Goal: Task Accomplishment & Management: Manage account settings

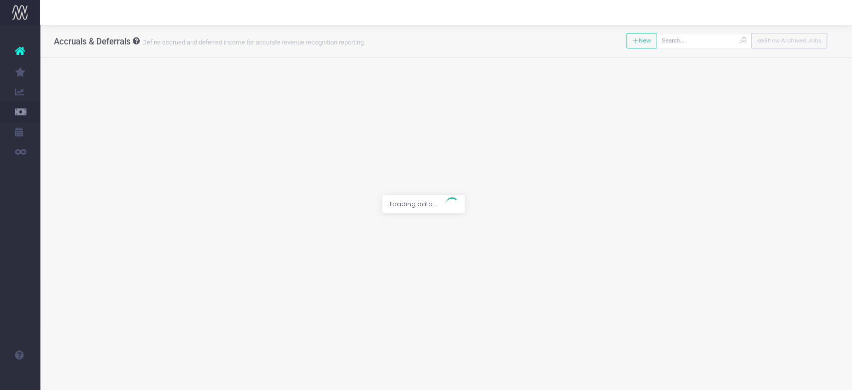
click at [64, 140] on div at bounding box center [426, 195] width 852 height 390
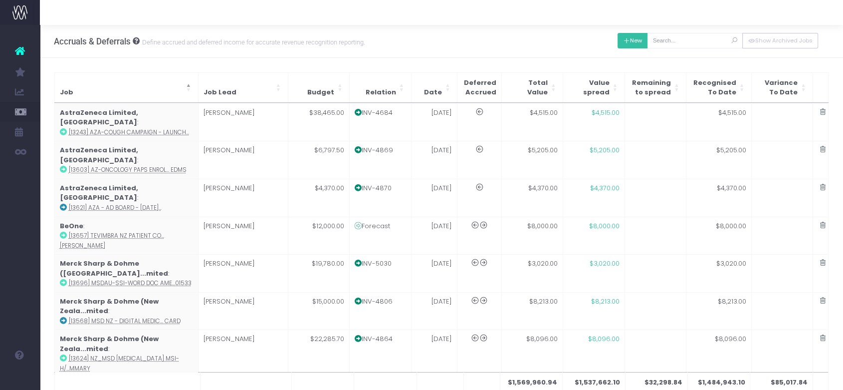
click at [637, 33] on button "New" at bounding box center [633, 40] width 30 height 15
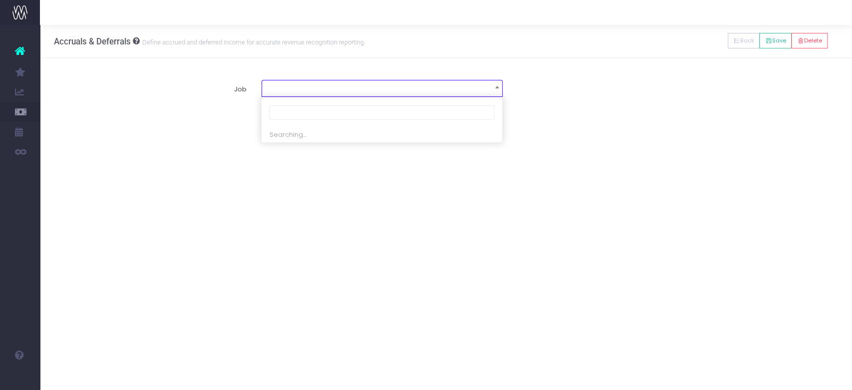
click at [327, 85] on span at bounding box center [382, 87] width 240 height 14
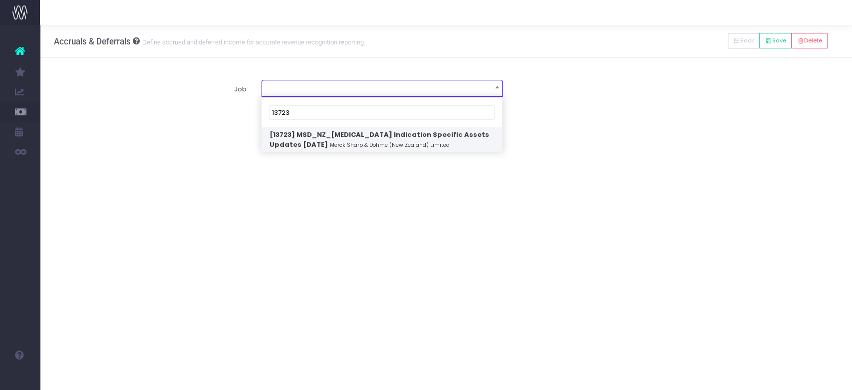
type input "13723"
select select "1913136"
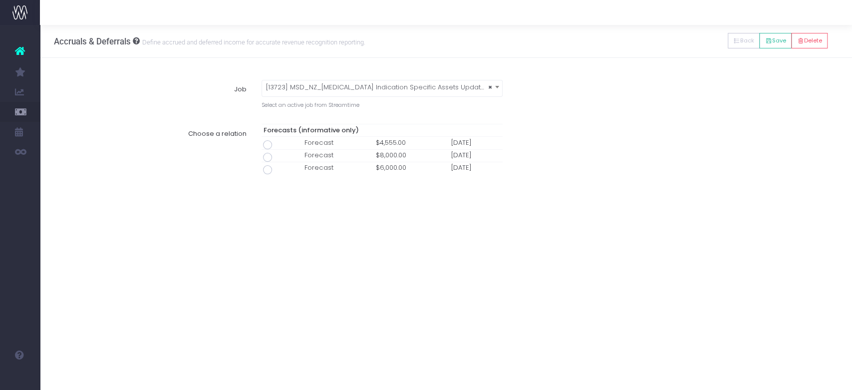
click at [325, 207] on div "Accruals & Deferrals Define accrued and deferred income for accurate revenue re…" at bounding box center [446, 207] width 812 height 365
click at [280, 223] on div "Accruals & Deferrals Define accrued and deferred income for accurate revenue re…" at bounding box center [446, 207] width 812 height 365
click at [267, 145] on span at bounding box center [267, 144] width 9 height 9
click at [278, 145] on input "radio" at bounding box center [281, 143] width 6 height 6
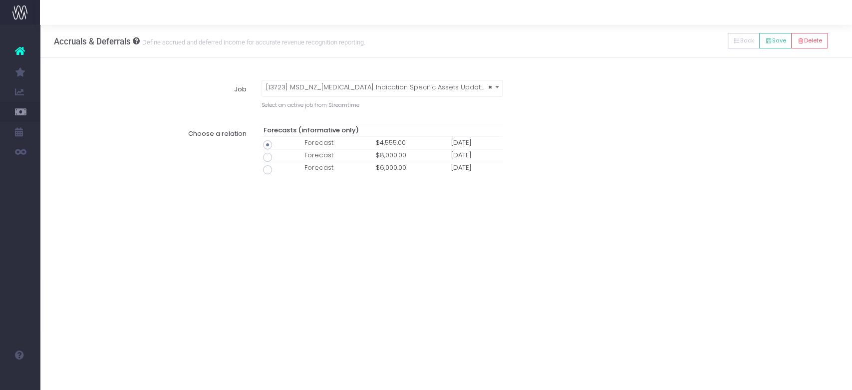
type input "Forecast / 01 Oct 25 / $4,555.00"
type input "October 1, 2025"
type input "4555"
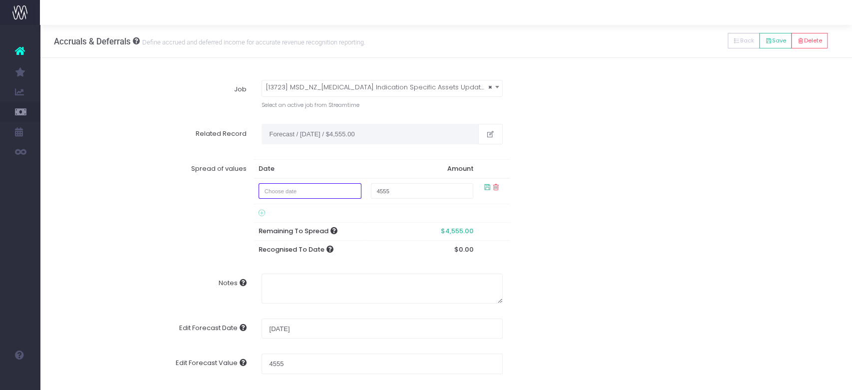
click at [304, 192] on input "text" at bounding box center [310, 190] width 102 height 15
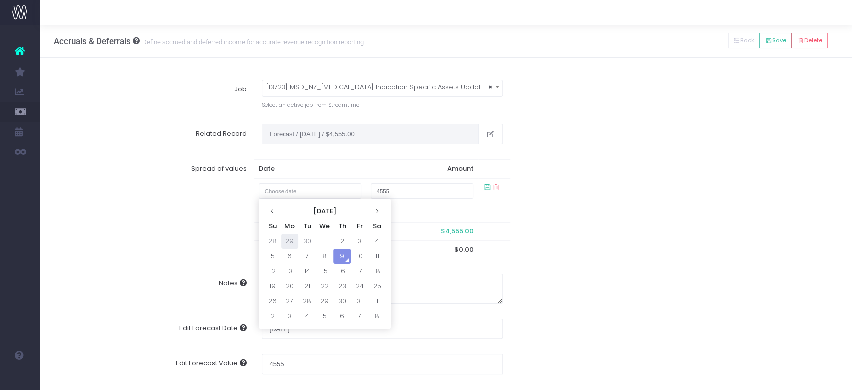
click at [292, 241] on td "29" at bounding box center [289, 241] width 17 height 15
type input "September 29, 2025"
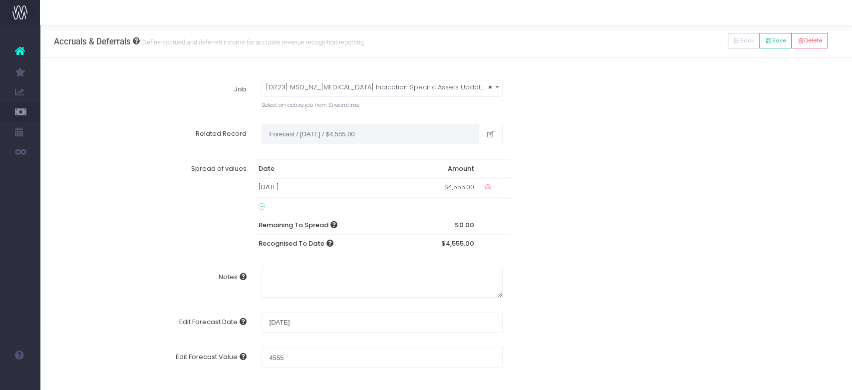
click at [282, 185] on td "29 Sep 2025" at bounding box center [330, 187] width 152 height 19
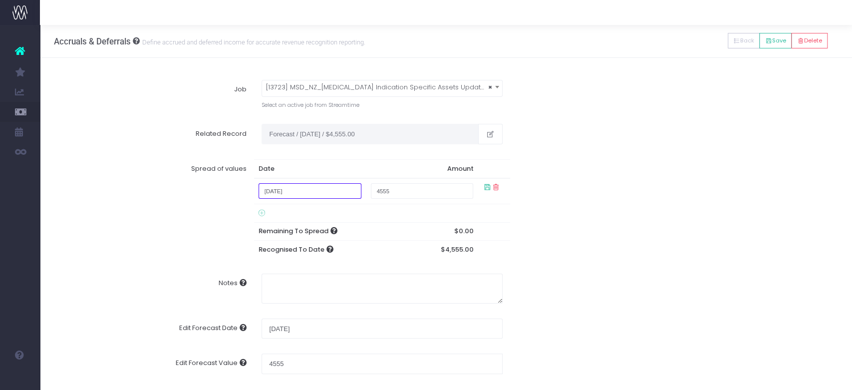
click at [303, 192] on input "September 29, 2025" at bounding box center [310, 190] width 102 height 15
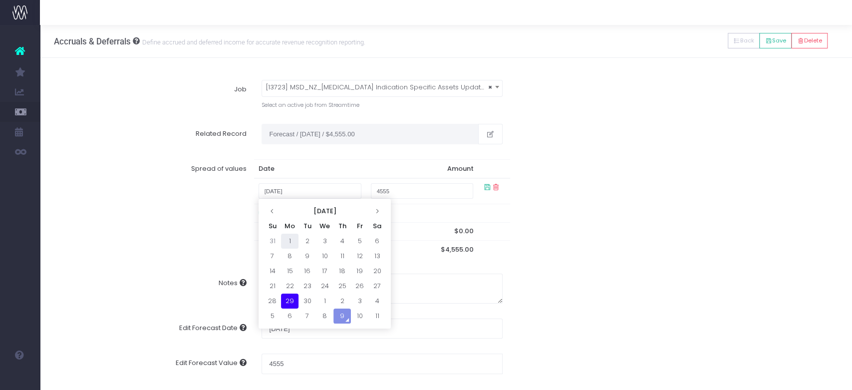
click at [291, 241] on td "1" at bounding box center [289, 241] width 17 height 15
type input "September 1, 2025"
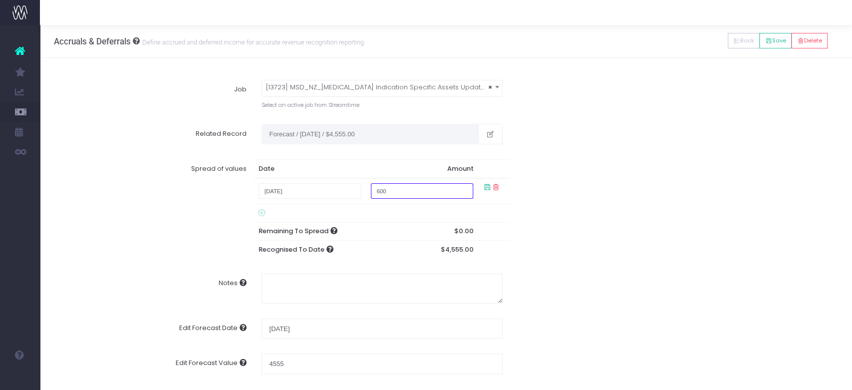
type input "600"
click at [262, 213] on icon at bounding box center [262, 213] width 6 height 8
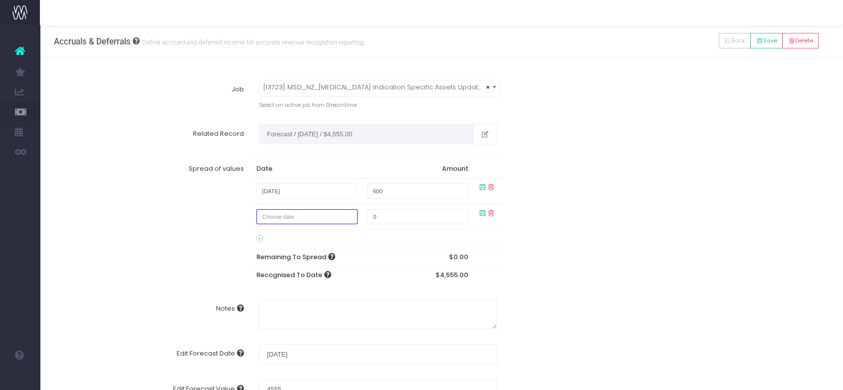
click at [283, 219] on input "text" at bounding box center [307, 216] width 101 height 15
drag, startPoint x: 283, startPoint y: 219, endPoint x: 313, endPoint y: 215, distance: 30.2
click at [283, 219] on input "text" at bounding box center [307, 216] width 101 height 15
click at [335, 215] on input "text" at bounding box center [307, 216] width 101 height 15
click at [209, 225] on label "Spread of values" at bounding box center [157, 221] width 190 height 125
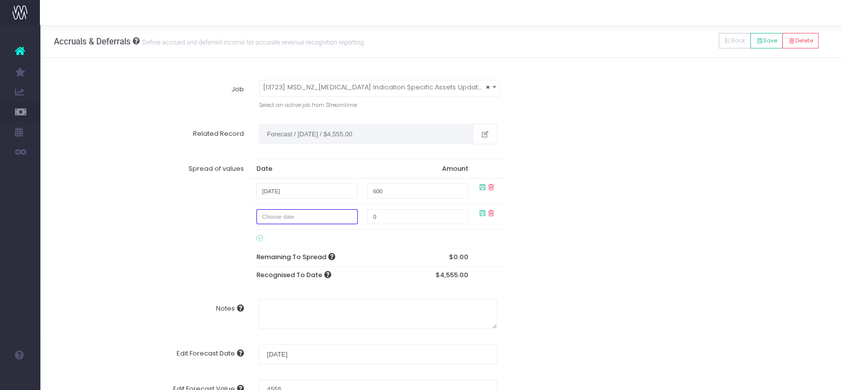
click at [299, 209] on input "text" at bounding box center [307, 216] width 101 height 15
type input "1/10/2025"
type input "4555"
click at [567, 220] on div "Spread of values Date Amount September 1, 2025 600 1/10/2025 4555 Remaining To …" at bounding box center [442, 222] width 790 height 140
click at [481, 186] on icon at bounding box center [483, 187] width 8 height 8
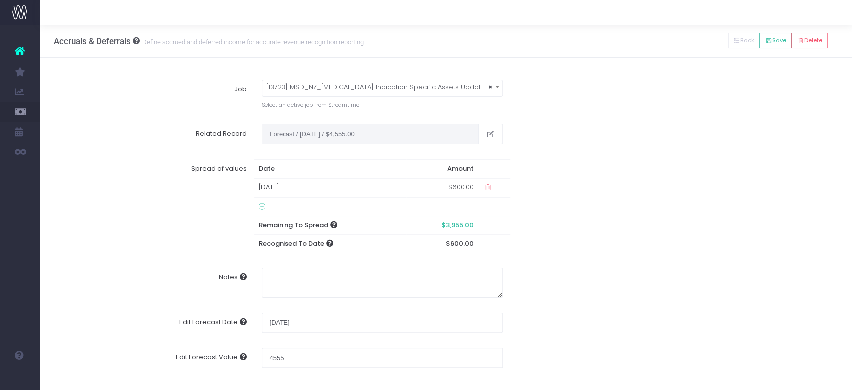
click at [263, 201] on td at bounding box center [330, 207] width 152 height 18
click at [262, 207] on icon at bounding box center [262, 207] width 6 height 8
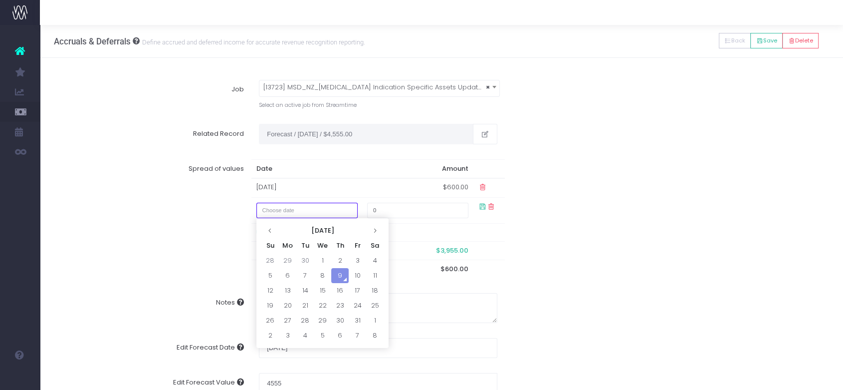
click at [292, 212] on input "text" at bounding box center [307, 210] width 101 height 15
click at [358, 317] on td "31" at bounding box center [357, 320] width 17 height 15
type input "October 31, 2025"
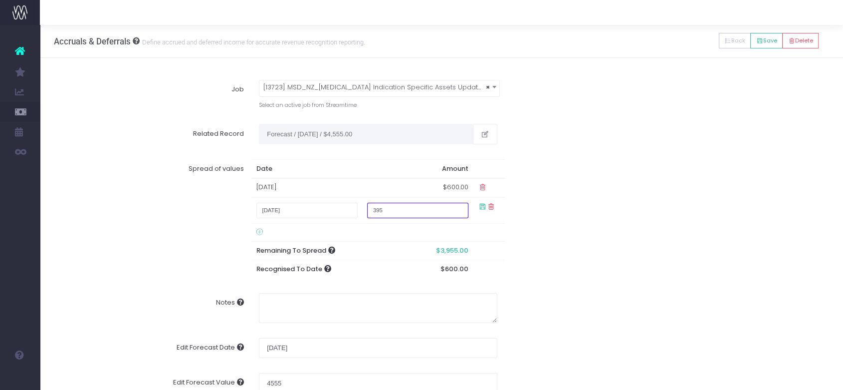
type input "3955"
click at [572, 226] on div "Spread of values Date Amount 01 Sep 2025 $600.00 October 31, 2025 3955 Remainin…" at bounding box center [442, 219] width 790 height 134
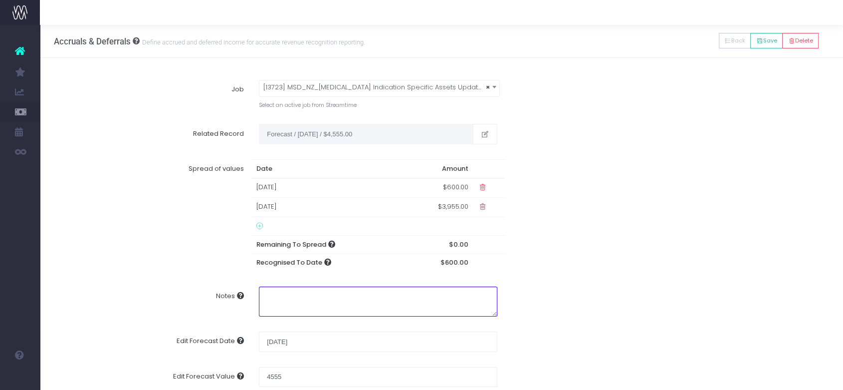
click at [285, 304] on textarea "Notes" at bounding box center [378, 301] width 239 height 30
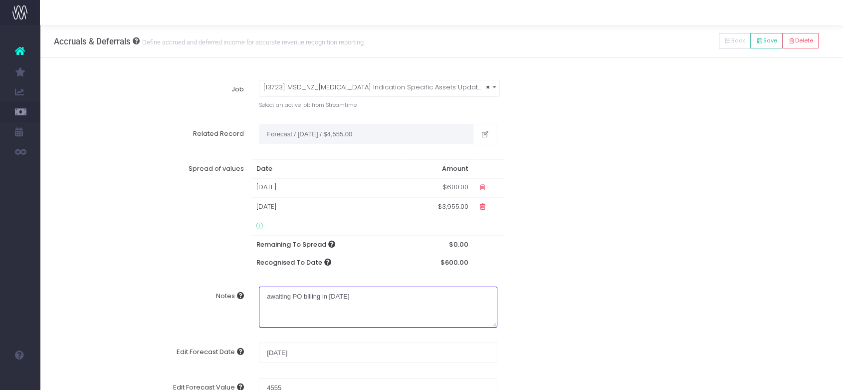
type textarea "awaiting PO billing in 31/10/25"
click at [740, 274] on div "Spread of values Date Amount 01 Sep 2025 $600.00 31 Oct 2025 $3,955.00 Remainin…" at bounding box center [442, 216] width 790 height 128
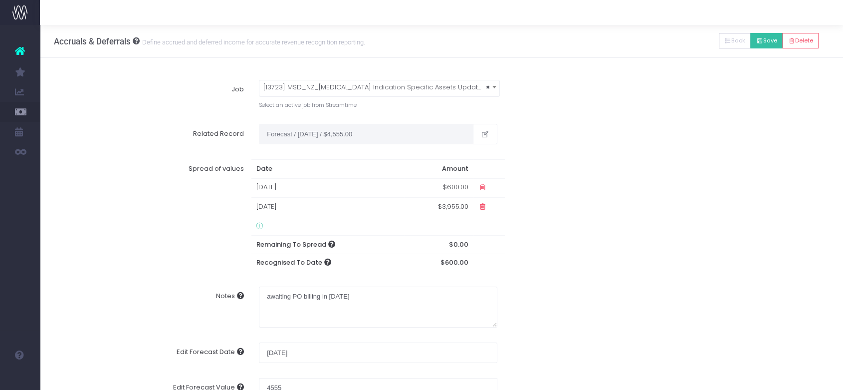
click at [759, 41] on icon at bounding box center [760, 41] width 7 height 0
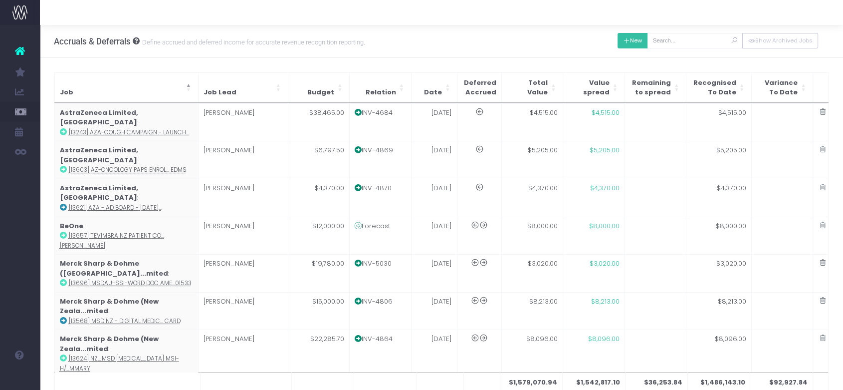
click at [627, 41] on icon at bounding box center [626, 41] width 7 height 0
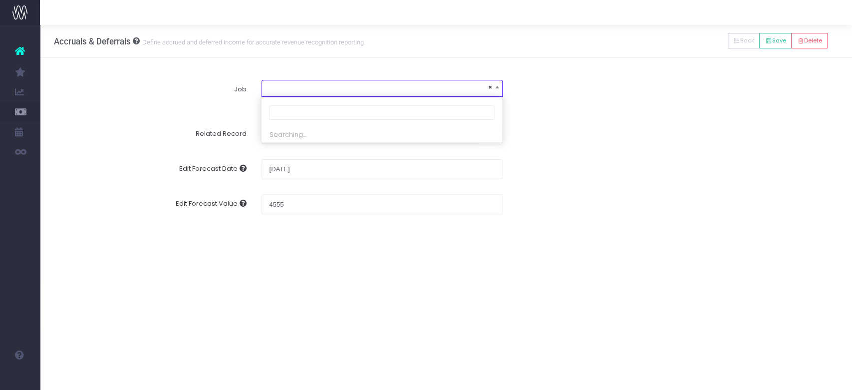
click at [342, 88] on span "×" at bounding box center [382, 87] width 240 height 14
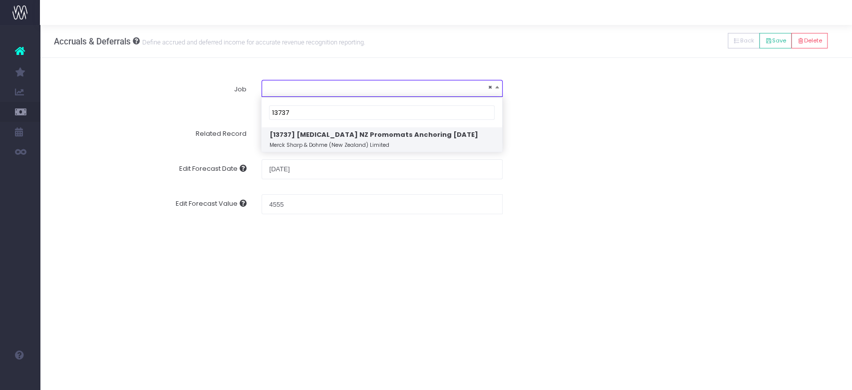
type input "13737"
select select "1925720"
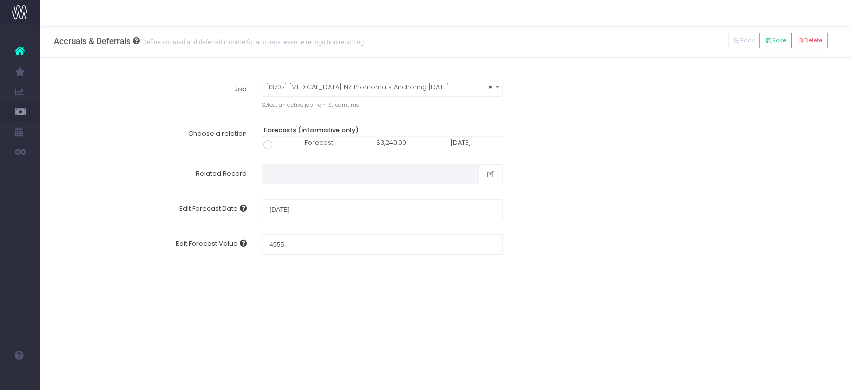
click at [266, 143] on span at bounding box center [267, 144] width 9 height 9
click at [278, 143] on input "radio" at bounding box center [281, 143] width 6 height 6
type input "Forecast / 01 Oct 25 / $3,240.00"
type input "3240"
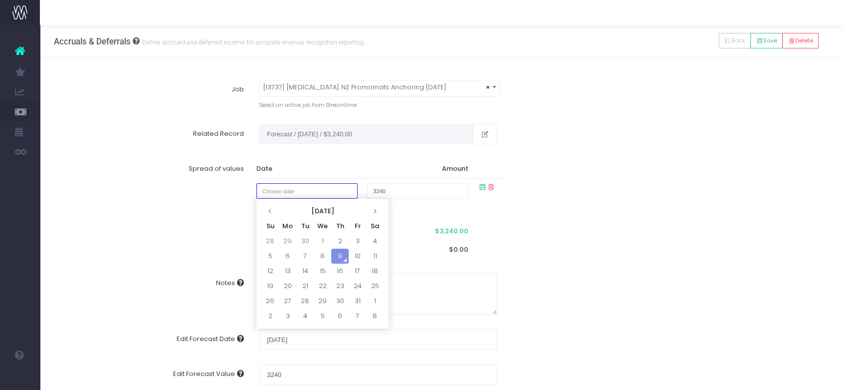
click at [327, 196] on input "text" at bounding box center [307, 190] width 101 height 15
click at [283, 241] on td "29" at bounding box center [287, 241] width 17 height 15
type input "September 29, 2025"
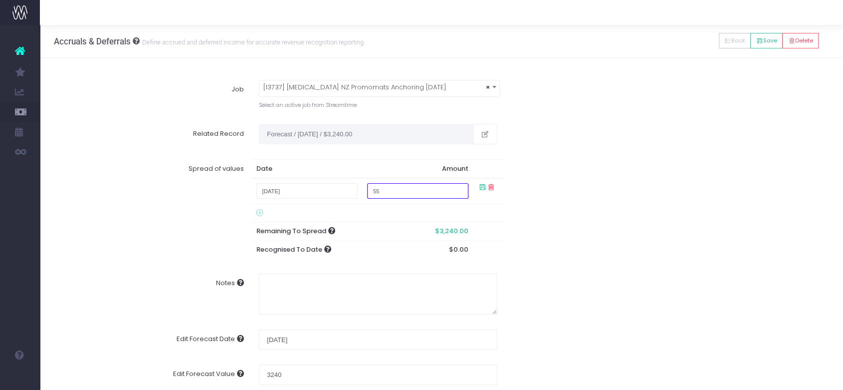
type input "550"
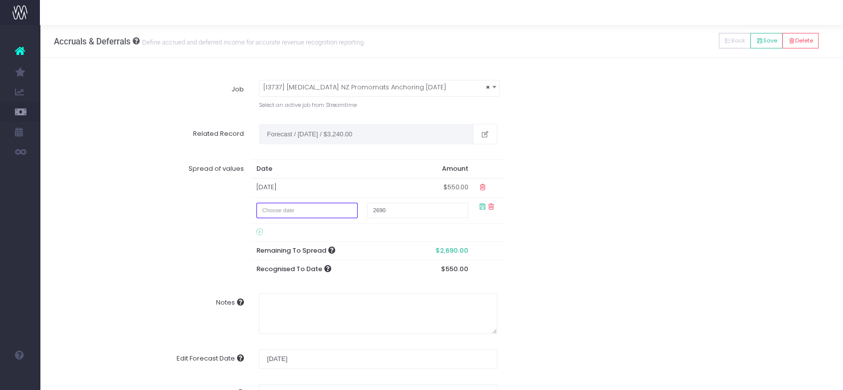
click at [332, 210] on input "text" at bounding box center [307, 210] width 101 height 15
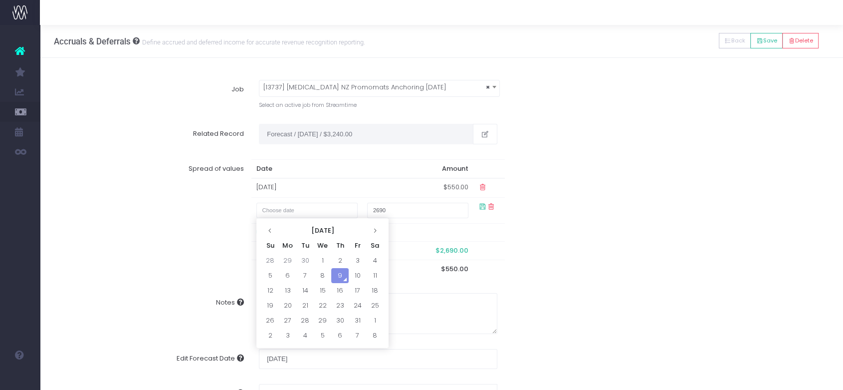
click at [360, 320] on td "31" at bounding box center [357, 320] width 17 height 15
type input "October 31, 2025"
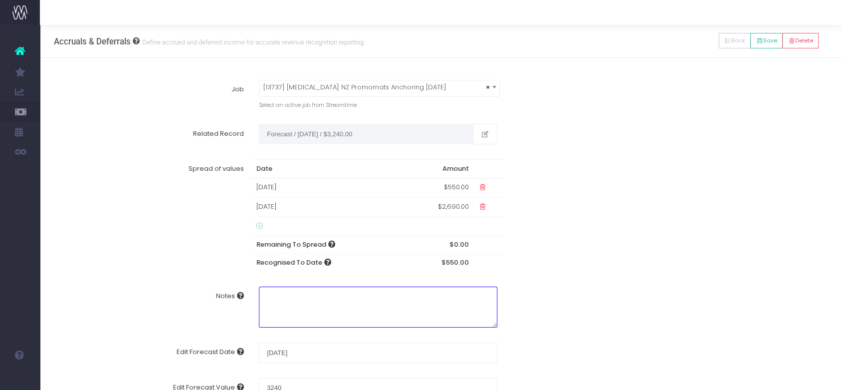
click at [403, 313] on textarea "Notes" at bounding box center [378, 306] width 239 height 41
type textarea "r"
type textarea "awaiting PO bill 31/10/25"
click at [769, 109] on div "Job × [13737] KEYTRUDA NZ Promomats Anchoring Oct 2025 Select an active job fro…" at bounding box center [442, 94] width 790 height 44
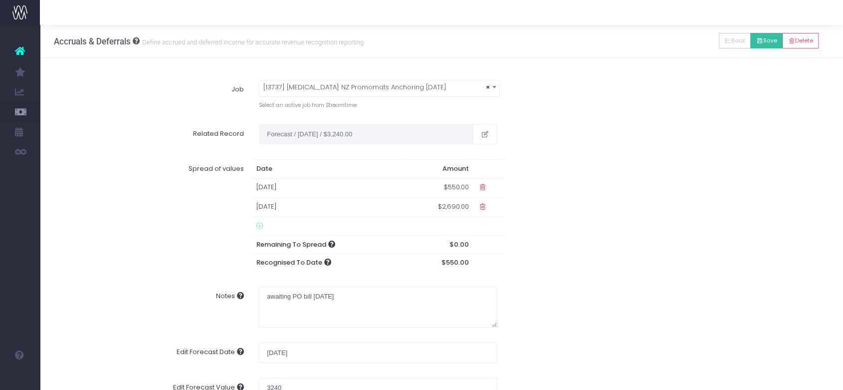
click at [773, 39] on button "Save" at bounding box center [767, 40] width 32 height 15
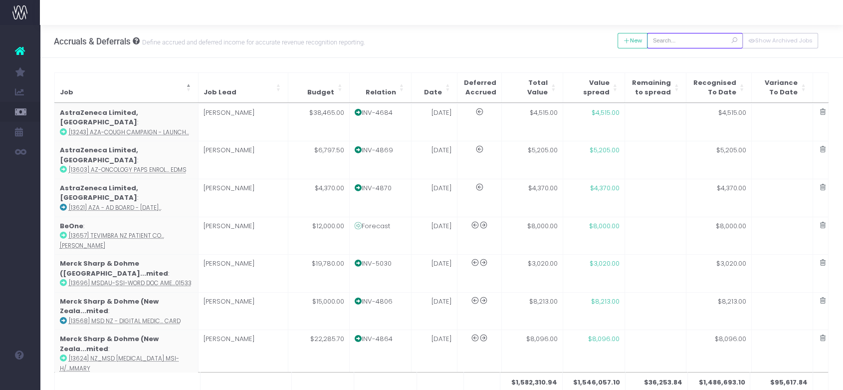
click at [689, 41] on input "text" at bounding box center [695, 40] width 96 height 15
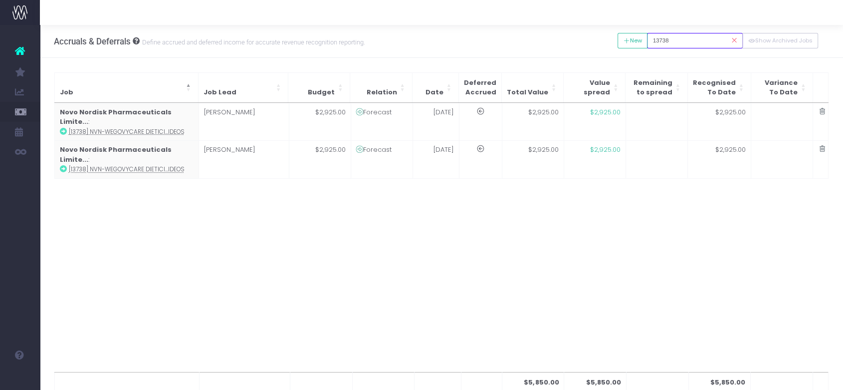
type input "13738"
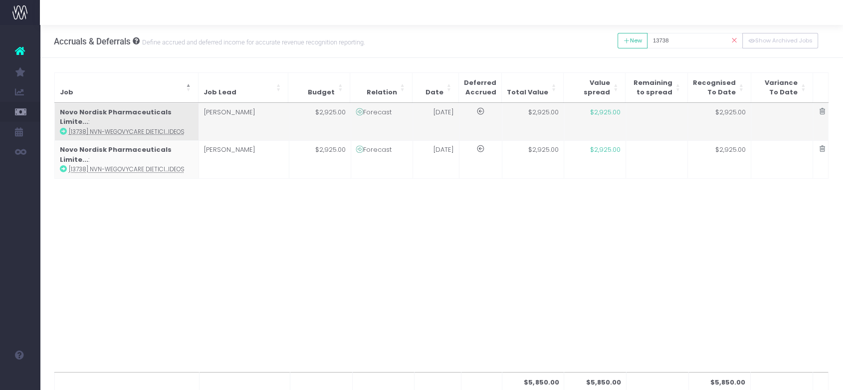
click at [619, 119] on td "$2,925.00" at bounding box center [595, 121] width 62 height 37
type input "[13738] NVN-WegovyCare Dietician Videos"
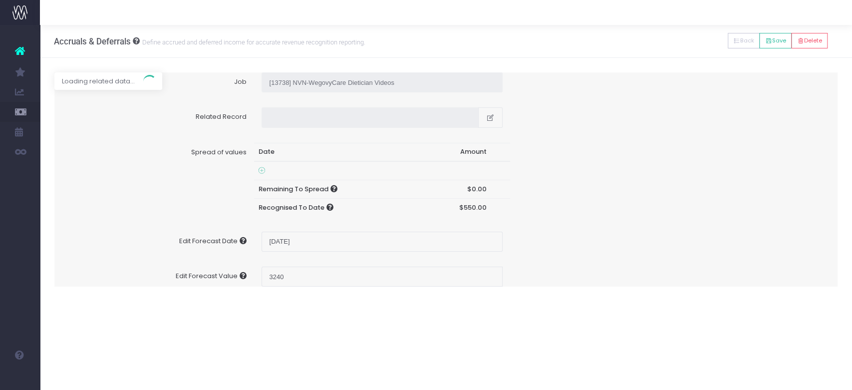
type input "Forecast / 01 Sep 25 / $2,925.00"
type input "September 1, 2025"
type input "2925"
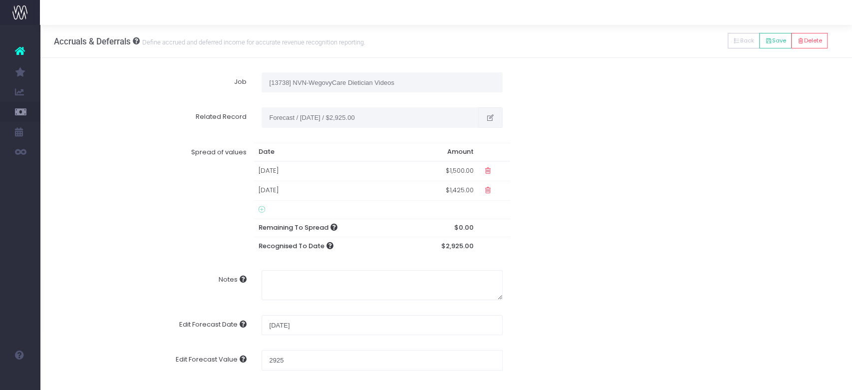
click at [490, 118] on icon "button" at bounding box center [490, 118] width 8 height 0
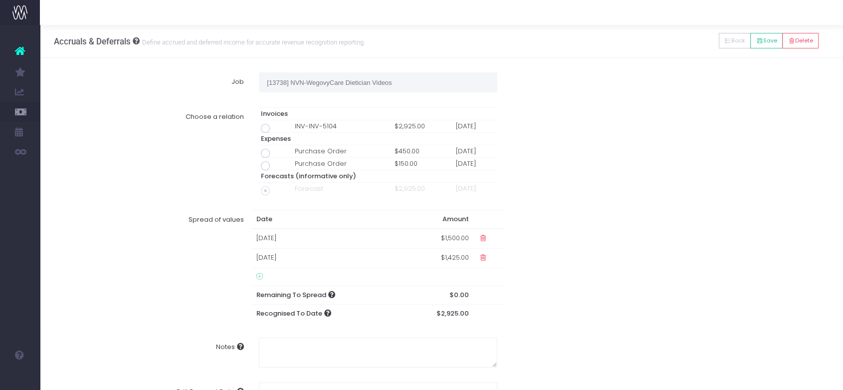
click at [264, 126] on span at bounding box center [265, 128] width 9 height 9
click at [276, 126] on input "radio" at bounding box center [279, 126] width 6 height 6
type input "Invoice INV-INV-5104 / 08 Oct 25 / $2,925.00"
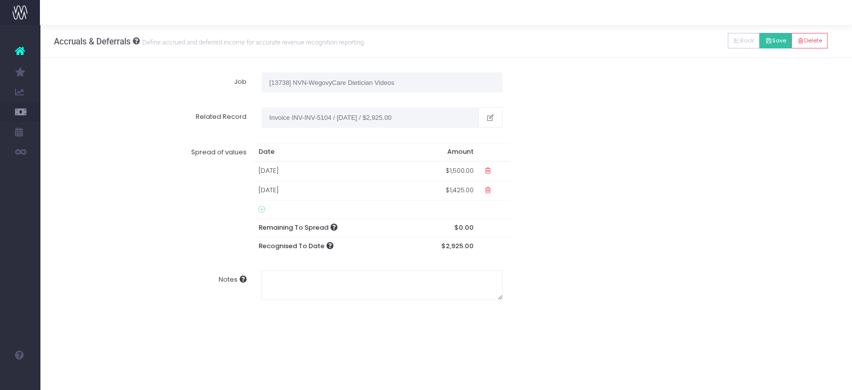
click at [773, 40] on button "Save" at bounding box center [775, 40] width 32 height 15
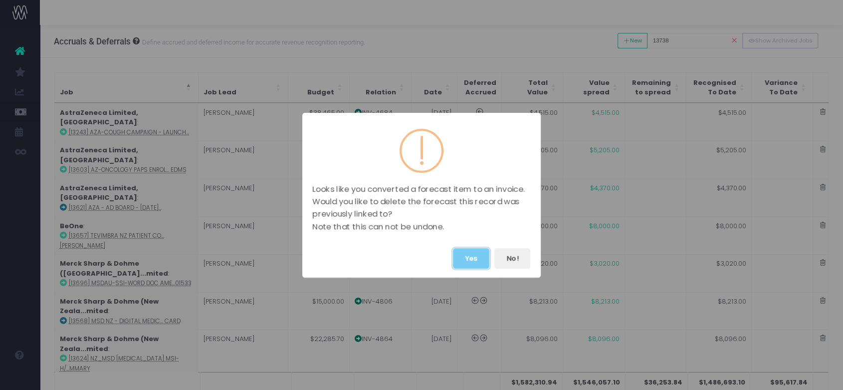
click at [475, 256] on button "Yes" at bounding box center [471, 258] width 36 height 20
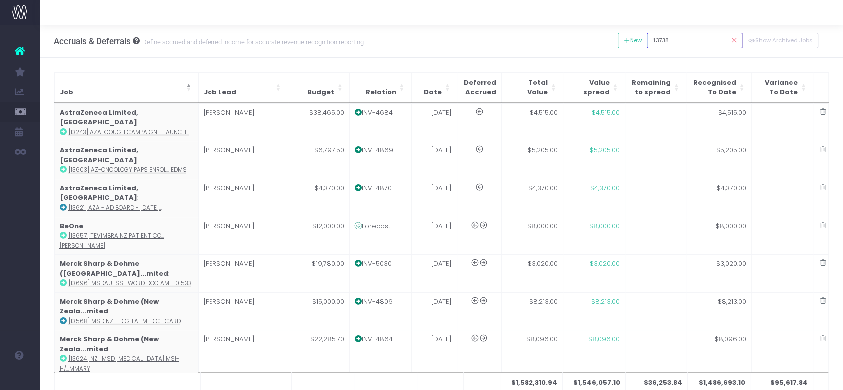
drag, startPoint x: 688, startPoint y: 43, endPoint x: 666, endPoint y: 39, distance: 22.3
click at [666, 39] on input "13738" at bounding box center [695, 40] width 96 height 15
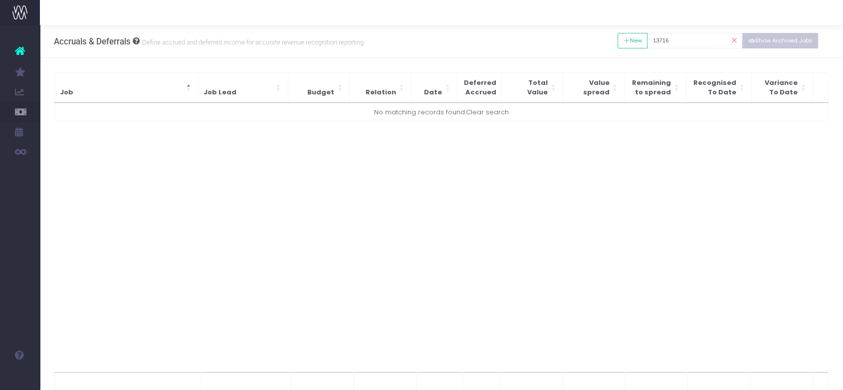
click at [775, 34] on button "Show Archived Jobs" at bounding box center [781, 40] width 76 height 15
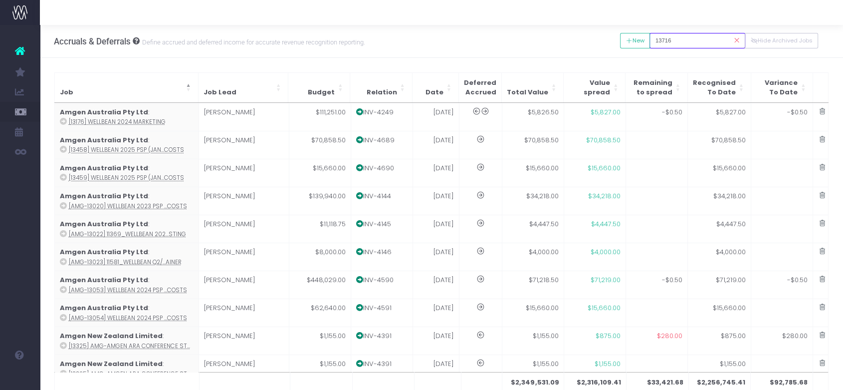
click at [679, 43] on input "13716" at bounding box center [698, 40] width 96 height 15
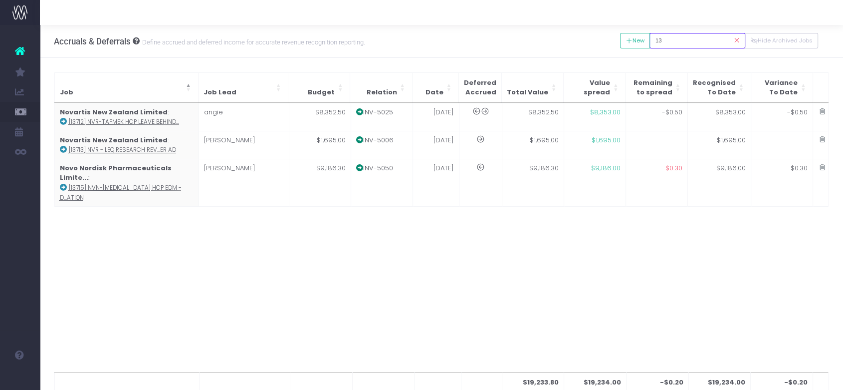
type input "1"
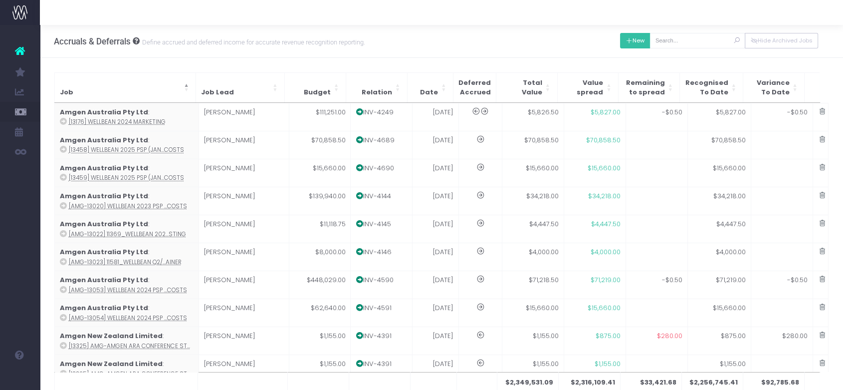
click at [641, 37] on button "New" at bounding box center [635, 40] width 30 height 15
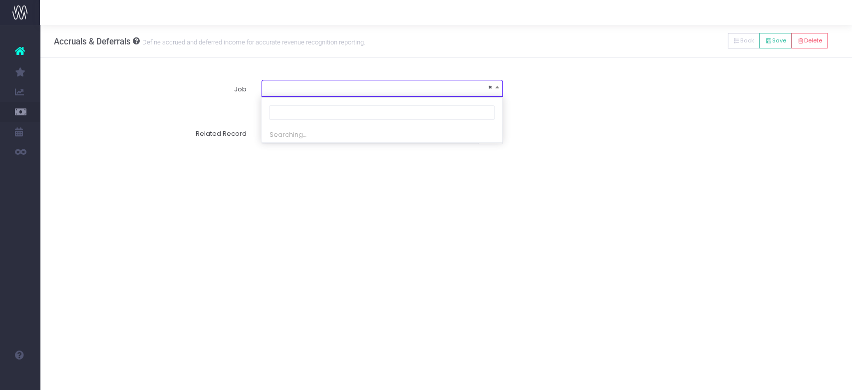
click at [304, 84] on span "×" at bounding box center [382, 87] width 240 height 14
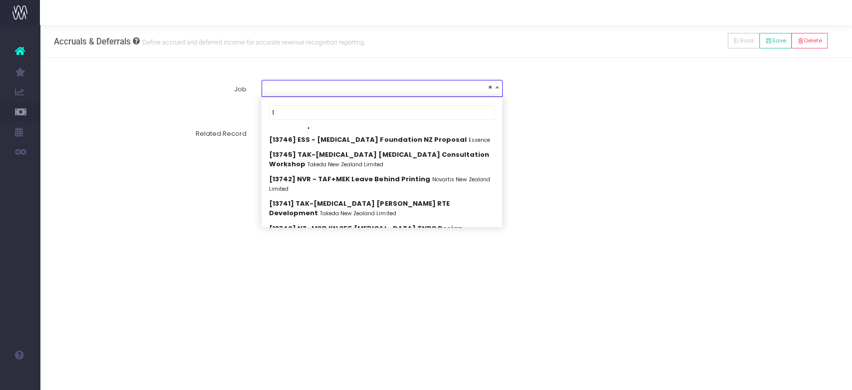
scroll to position [1194, 0]
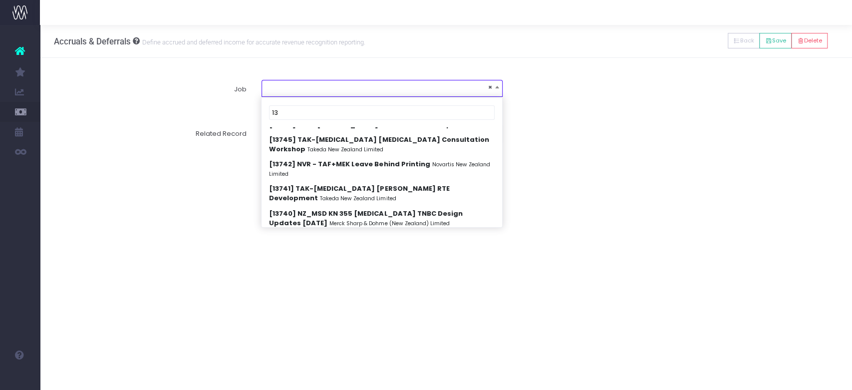
type input "1"
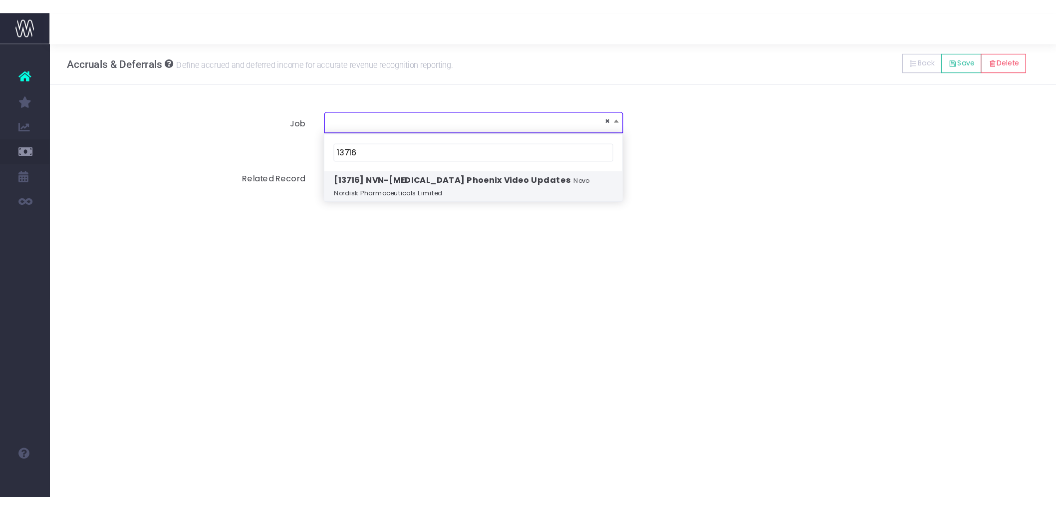
scroll to position [0, 0]
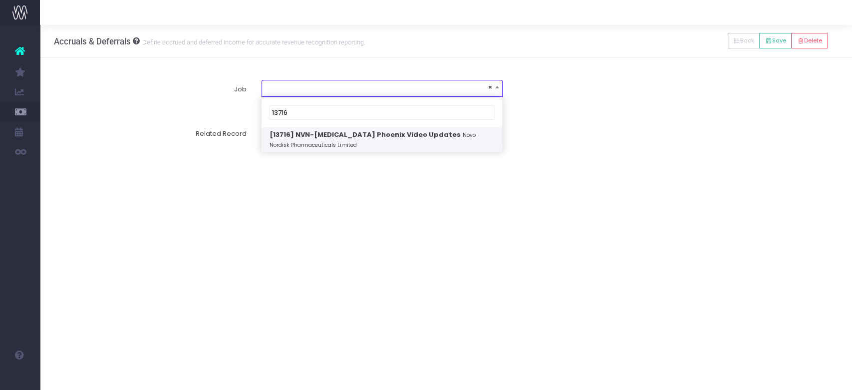
type input "13716"
select select "1908966"
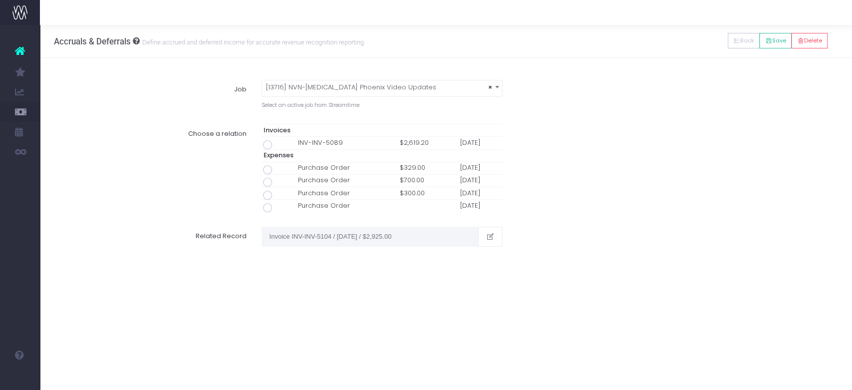
click at [269, 142] on span at bounding box center [267, 144] width 9 height 9
click at [278, 142] on input "radio" at bounding box center [281, 143] width 6 height 6
type input "Invoice INV-INV-5089 / 08 Oct 25 / $2,619.20"
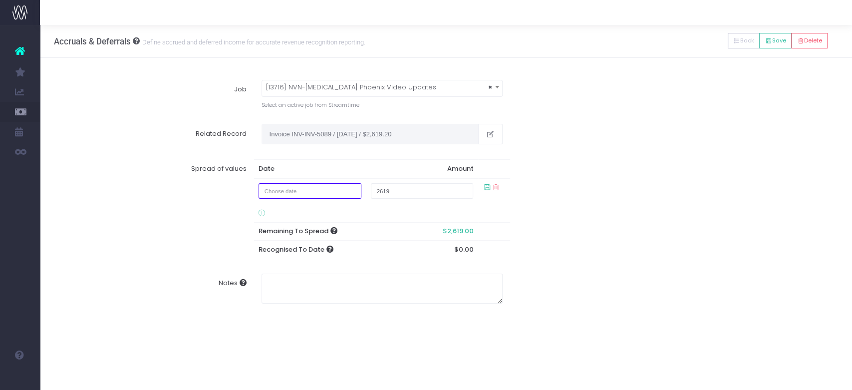
click at [291, 185] on input "text" at bounding box center [310, 190] width 102 height 15
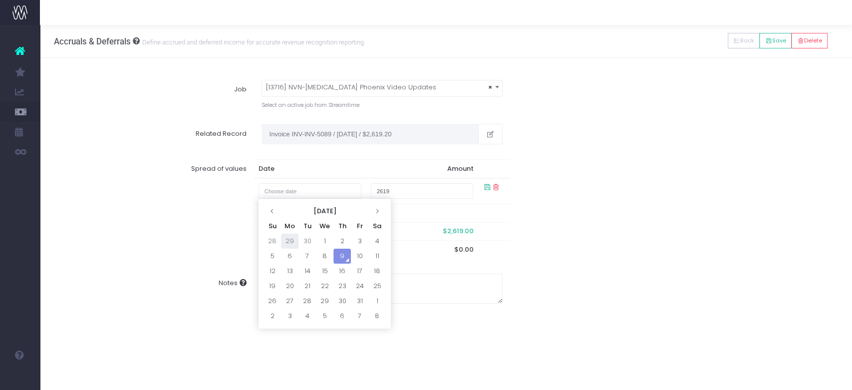
click at [291, 237] on td "29" at bounding box center [289, 241] width 17 height 15
type input "September 29, 2025"
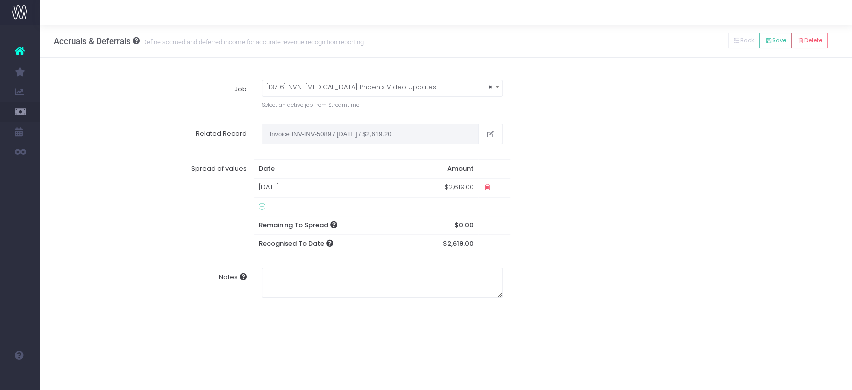
click at [658, 240] on div "Spread of values Date Amount 29 Sep 2025 $2,619.00 Remaining To Spread $0.00 Re…" at bounding box center [446, 206] width 799 height 108
click at [771, 45] on button "Save" at bounding box center [775, 40] width 32 height 15
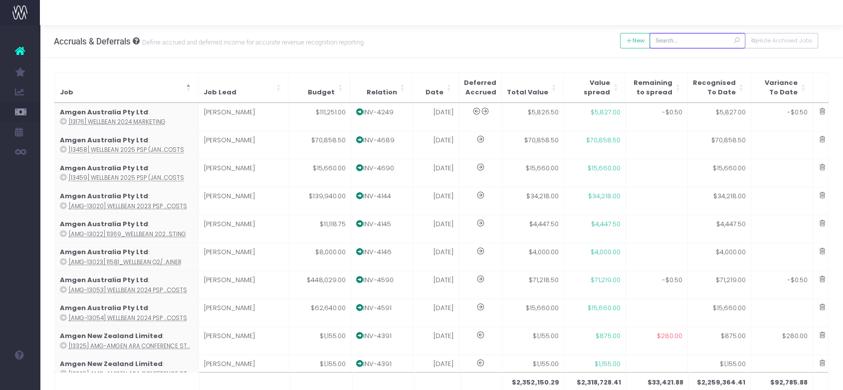
click at [707, 39] on input "text" at bounding box center [698, 40] width 96 height 15
paste input "13698"
type input "13698"
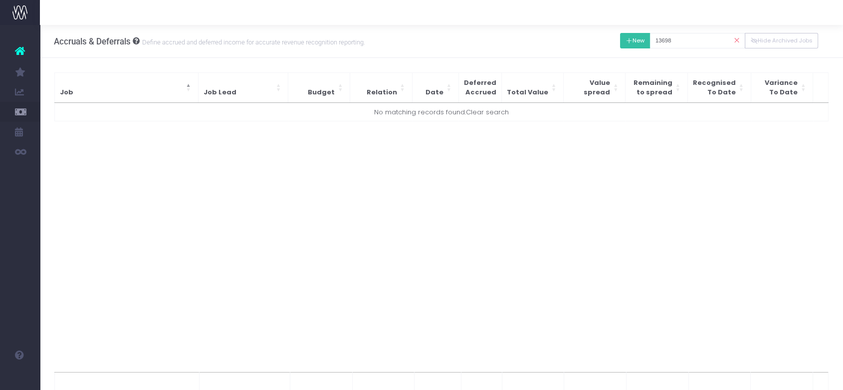
click at [636, 41] on button "New" at bounding box center [635, 40] width 30 height 15
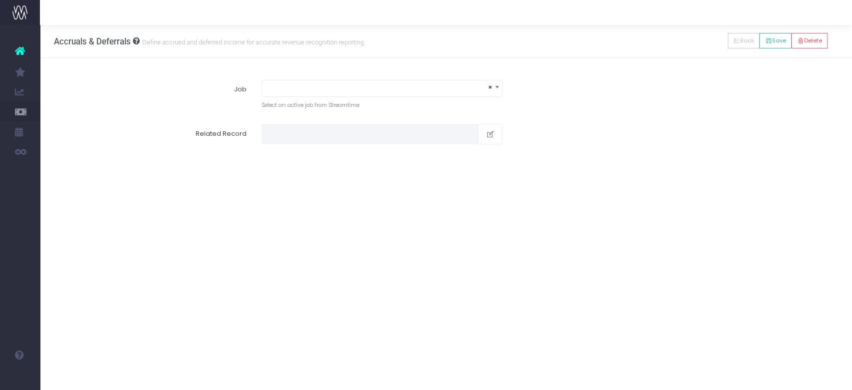
click at [307, 87] on span "×" at bounding box center [382, 87] width 240 height 14
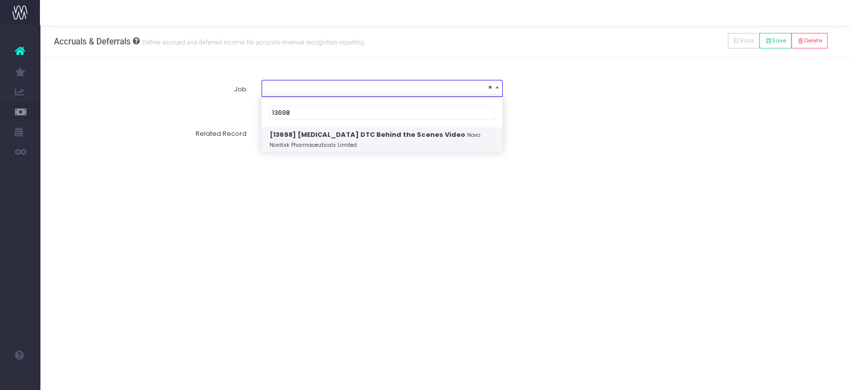
type input "13698"
select select "1897993"
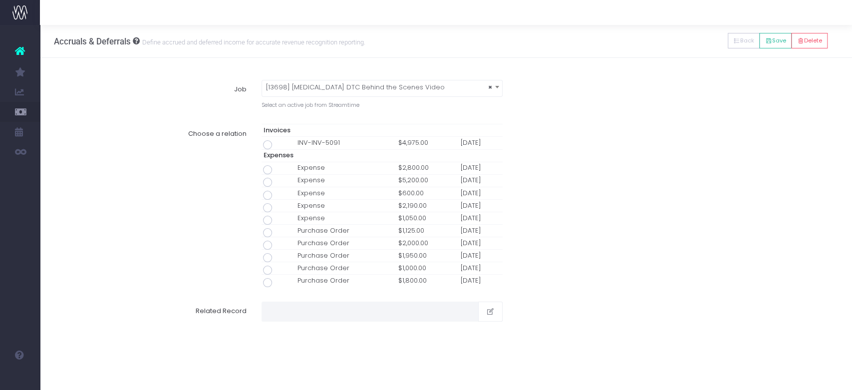
click at [264, 146] on span at bounding box center [267, 144] width 9 height 9
click at [278, 146] on input "radio" at bounding box center [281, 143] width 6 height 6
type input "Invoice INV-INV-5091 / 08 Oct 25 / $4,975.00"
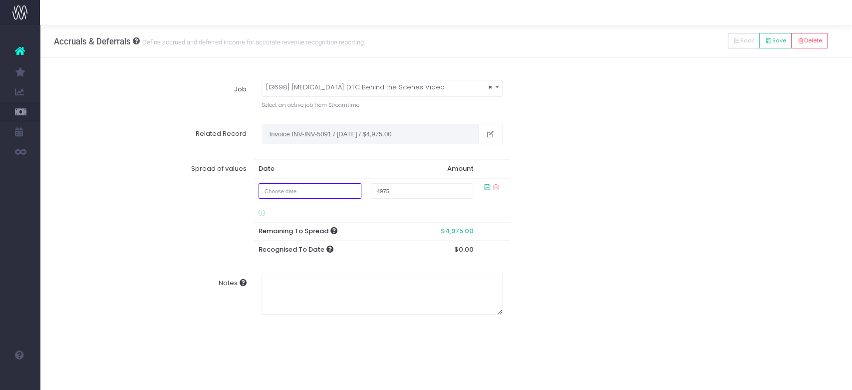
click at [310, 198] on input "text" at bounding box center [310, 190] width 102 height 15
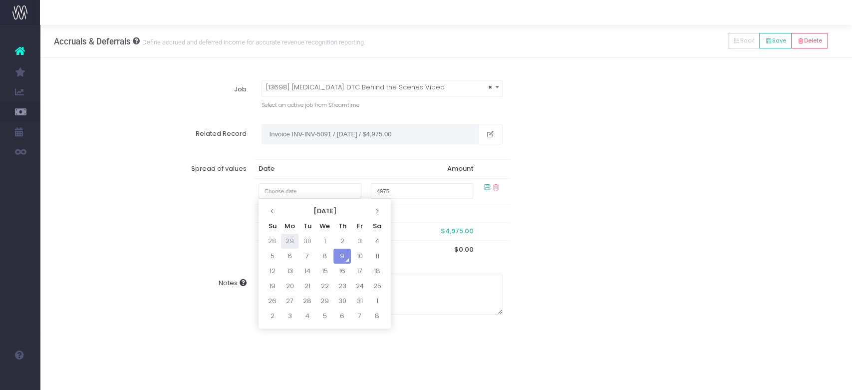
click at [289, 239] on td "29" at bounding box center [289, 241] width 17 height 15
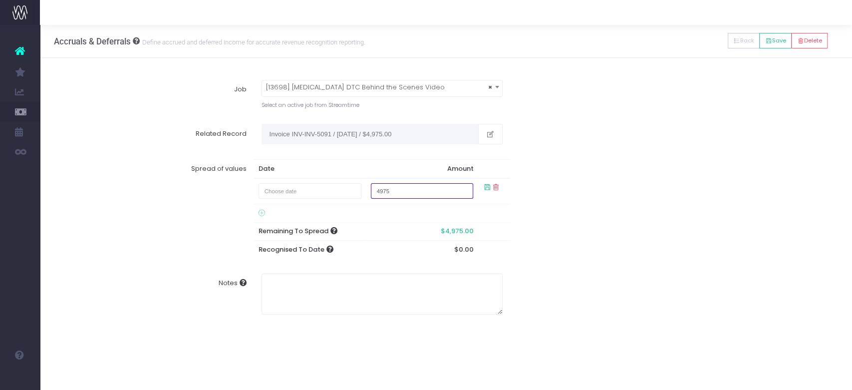
type input "September 29, 2025"
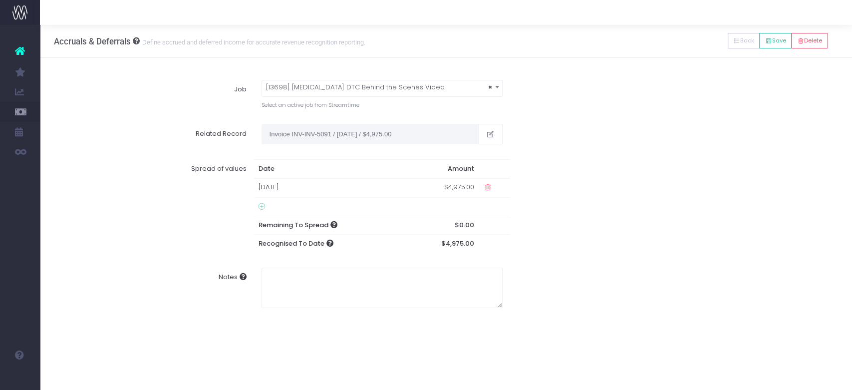
click at [651, 227] on div "Spread of values Date Amount 29 Sep 2025 $4,975.00 Remaining To Spread $0.00 Re…" at bounding box center [446, 206] width 799 height 108
click at [765, 41] on icon at bounding box center [768, 41] width 7 height 0
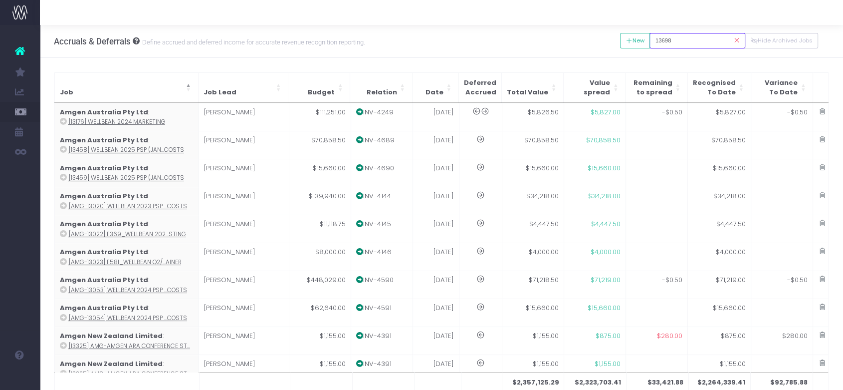
drag, startPoint x: 659, startPoint y: 37, endPoint x: 615, endPoint y: 33, distance: 43.6
click at [615, 33] on div "Accruals & Deferrals Define accrued and deferred income for accurate revenue re…" at bounding box center [442, 41] width 804 height 33
paste input "709"
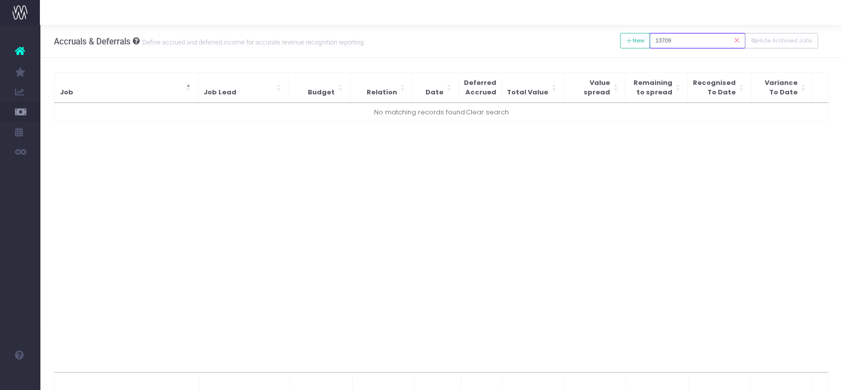
click at [696, 44] on input "13709" at bounding box center [698, 40] width 96 height 15
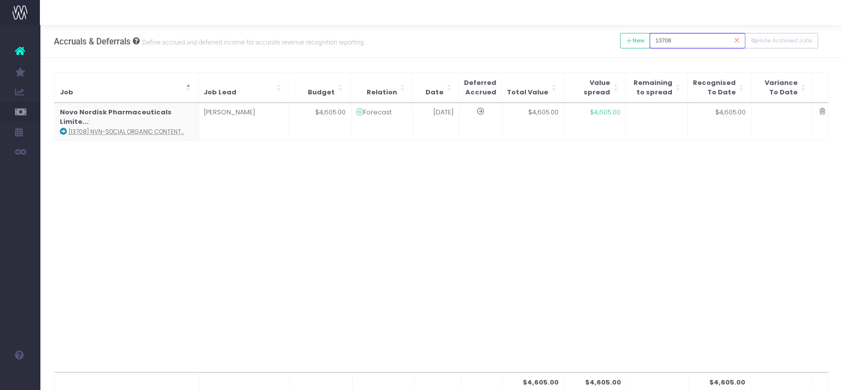
type input "13708"
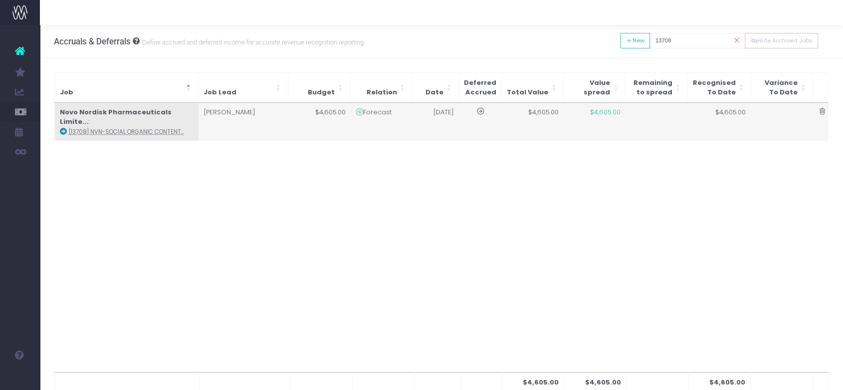
click at [374, 124] on td "Forecast" at bounding box center [382, 121] width 62 height 37
type input "[13708] NVN-Social Organic Content"
type textarea "awaiting PO to bill in Sept"
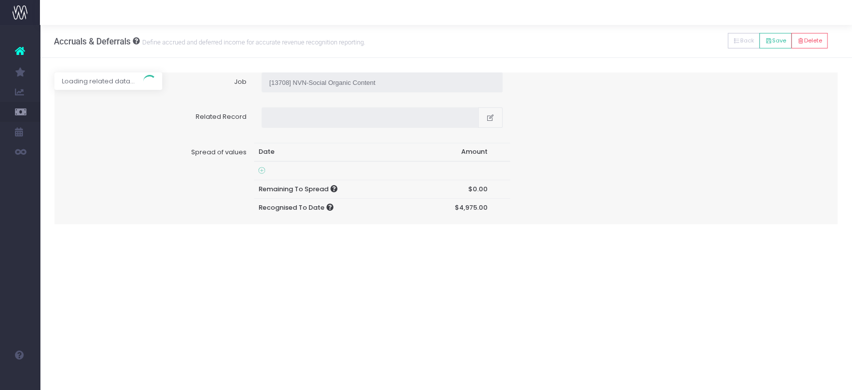
type input "Forecast / 01 Aug 25 / $4,605.00"
type input "August 1, 2025"
type input "4605"
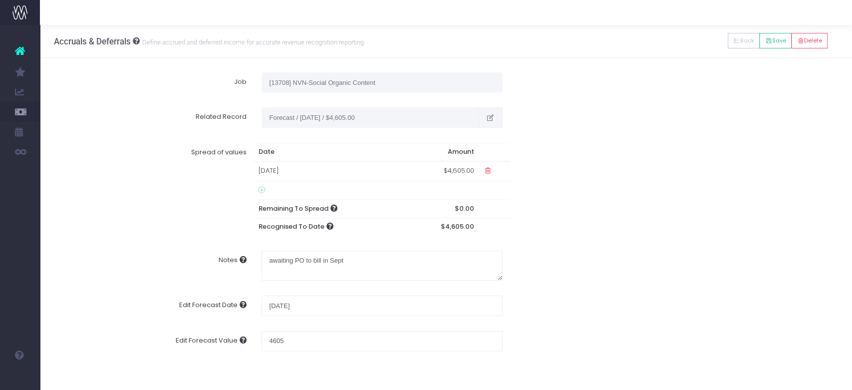
click at [489, 118] on icon "button" at bounding box center [490, 118] width 8 height 0
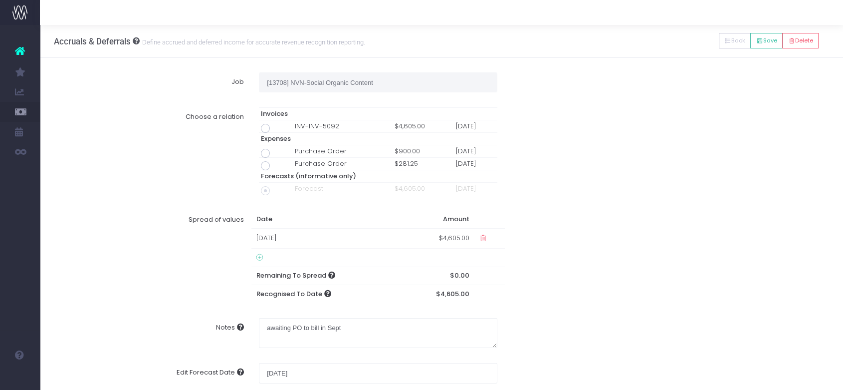
click at [263, 126] on span at bounding box center [265, 128] width 9 height 9
click at [276, 126] on input "radio" at bounding box center [279, 126] width 6 height 6
type input "Invoice INV-INV-5092 / 08 Oct 25 / $4,605.00"
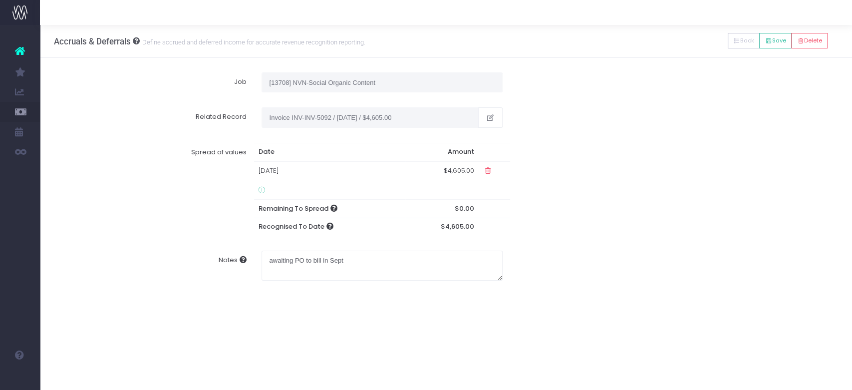
click at [731, 71] on div "41 Amgen New Zealand Limited : [AMG-13036] 11358_Amgevita 202...Costs sarah $35…" at bounding box center [446, 180] width 812 height 245
click at [779, 39] on button "Save" at bounding box center [775, 40] width 32 height 15
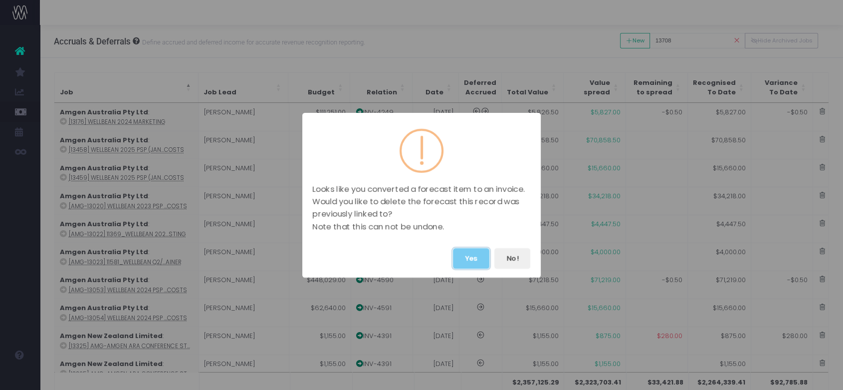
click at [468, 265] on button "Yes" at bounding box center [471, 258] width 36 height 20
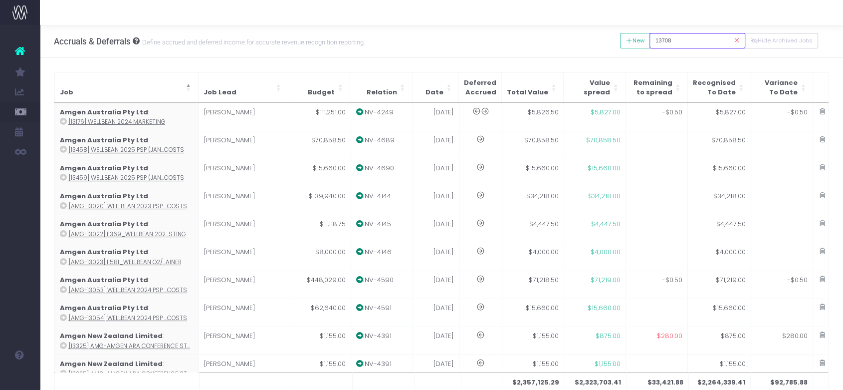
drag, startPoint x: 644, startPoint y: 41, endPoint x: 606, endPoint y: 38, distance: 38.6
click at [606, 38] on div "Accruals & Deferrals Define accrued and deferred income for accurate revenue re…" at bounding box center [442, 41] width 804 height 33
paste input "56"
type input "13756"
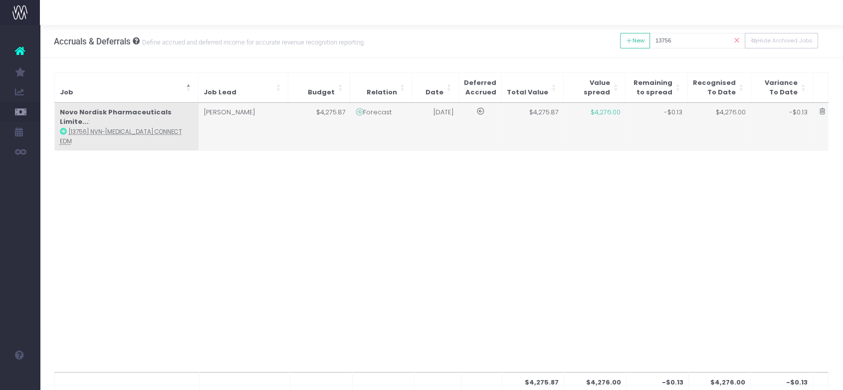
click at [265, 118] on td "[PERSON_NAME]" at bounding box center [244, 126] width 90 height 47
type input "[13756] NVN-[MEDICAL_DATA] Connect EDM"
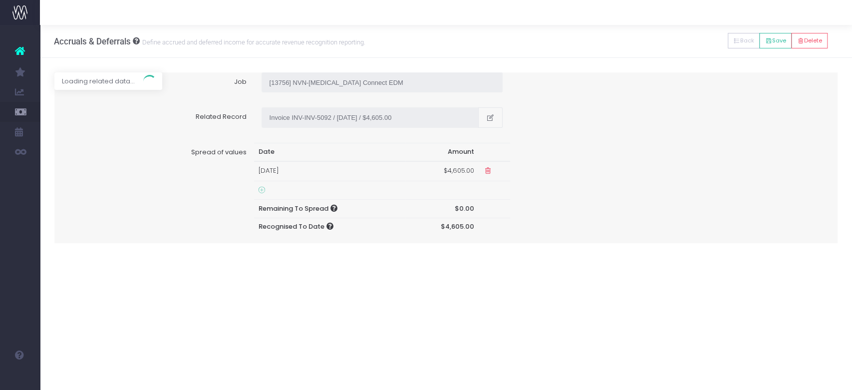
type input "Forecast / 01 Sep 25 / $4,275.87"
type input "September 1, 2025"
type input "4275.87"
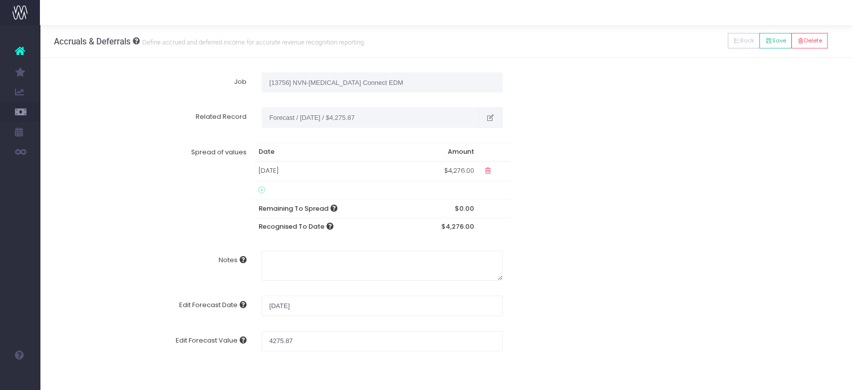
click at [491, 118] on icon "button" at bounding box center [490, 118] width 8 height 0
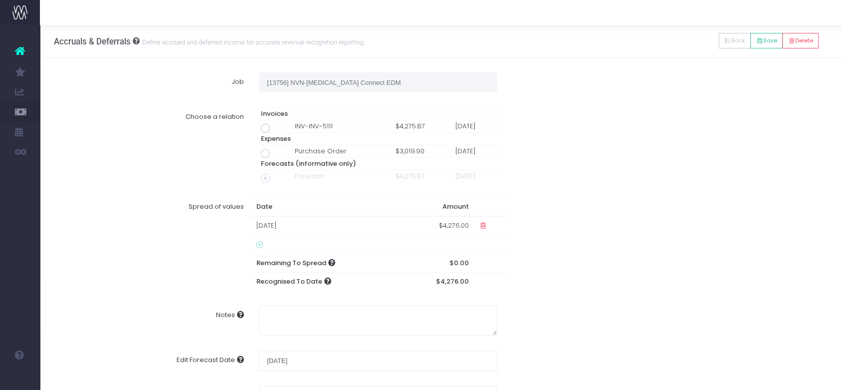
click at [265, 127] on span at bounding box center [265, 128] width 9 height 9
click at [276, 127] on input "radio" at bounding box center [279, 126] width 6 height 6
type input "Invoice INV-INV-5111 / 08 Oct 25 / $4,275.87"
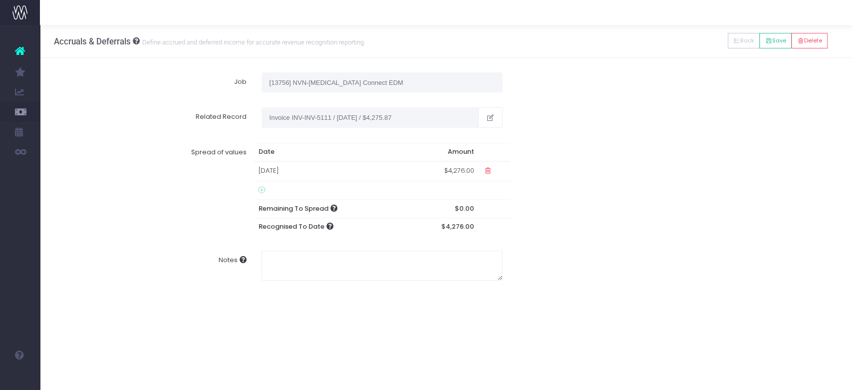
click at [633, 169] on div "Spread of values Date Amount 31 Aug 2025 $4,276.00 Remaining To Spread $0.00 Re…" at bounding box center [446, 189] width 799 height 108
click at [772, 40] on button "Save" at bounding box center [775, 40] width 32 height 15
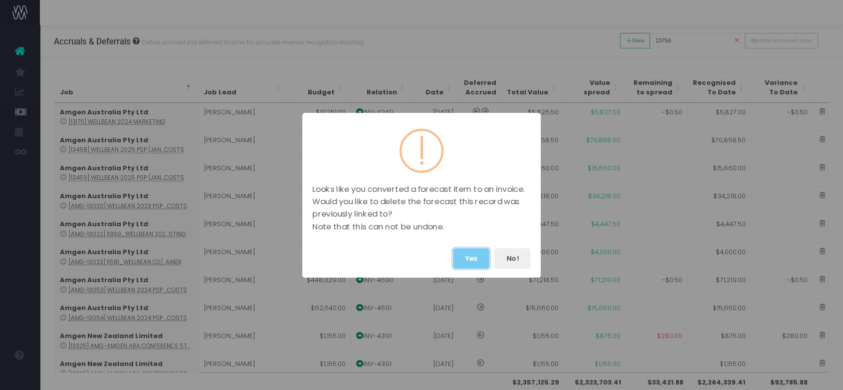
click at [465, 257] on button "Yes" at bounding box center [471, 258] width 36 height 20
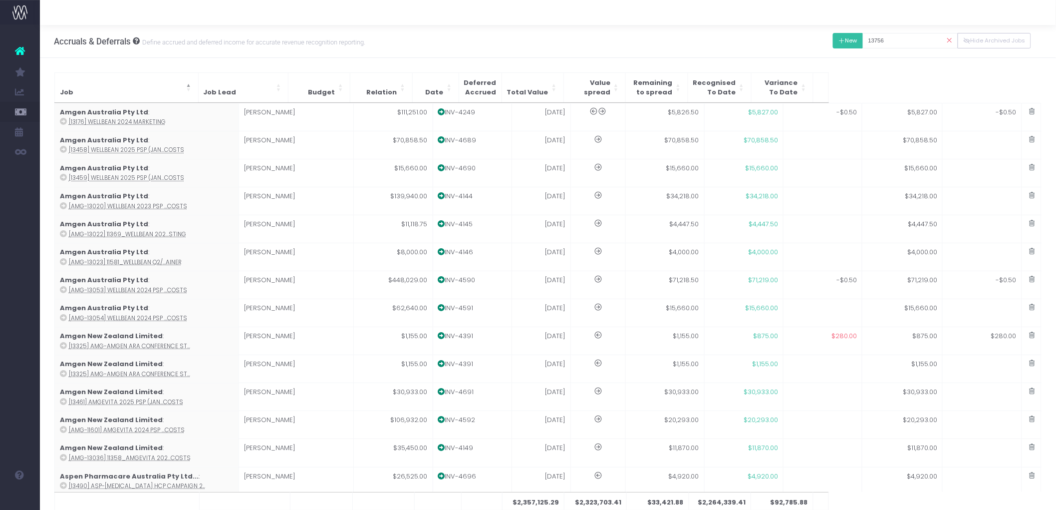
click at [837, 41] on button "New" at bounding box center [848, 40] width 30 height 15
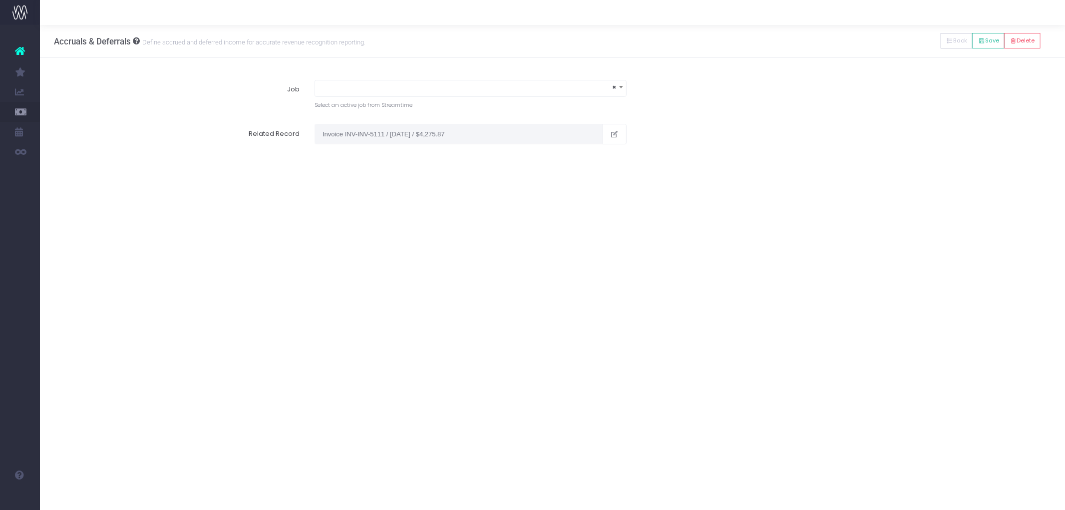
click at [371, 86] on span "×" at bounding box center [470, 87] width 311 height 14
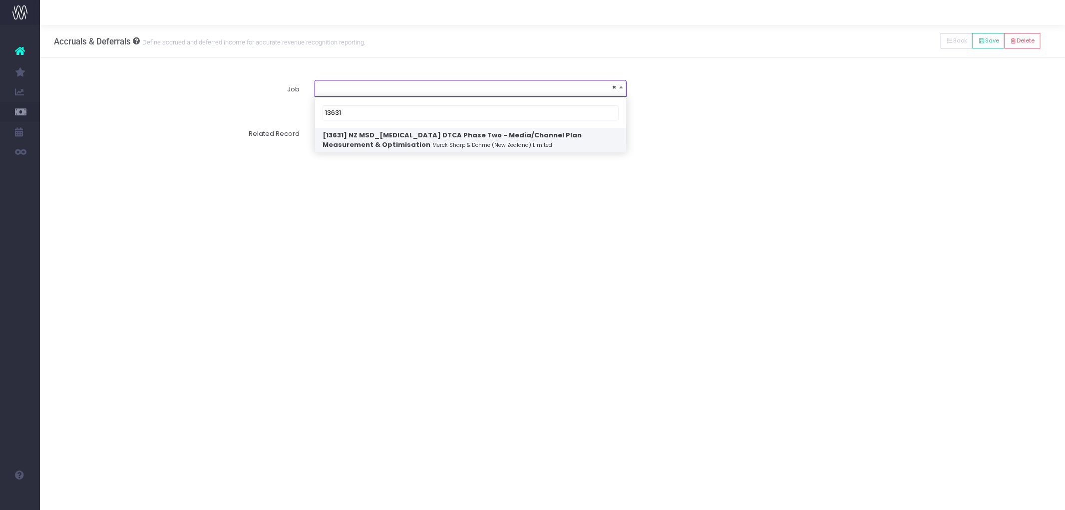
type input "13631"
select select "1839755"
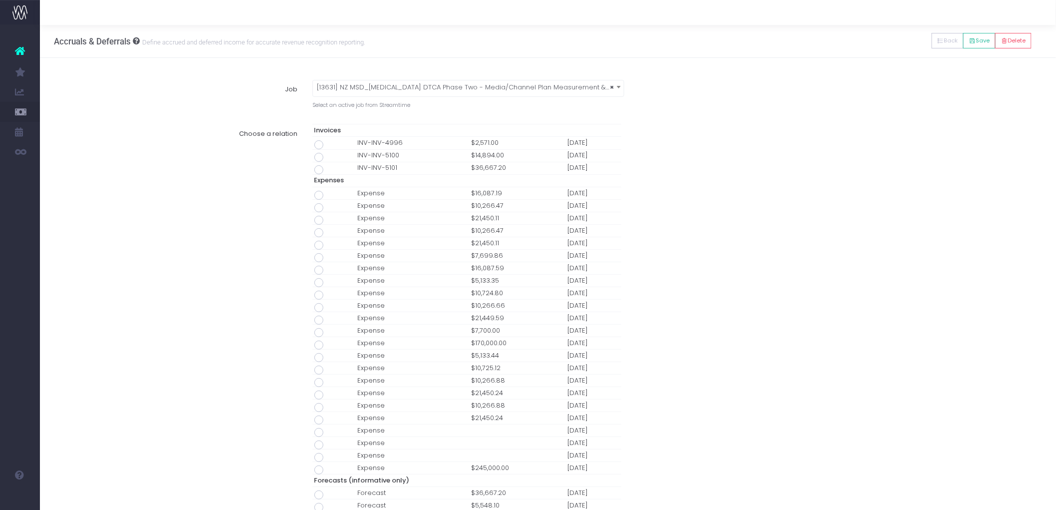
click at [318, 170] on span at bounding box center [318, 169] width 9 height 9
click at [329, 170] on input "radio" at bounding box center [332, 168] width 6 height 6
type input "Invoice INV-INV-5101 / 26 Sep 25 / $36,667.20"
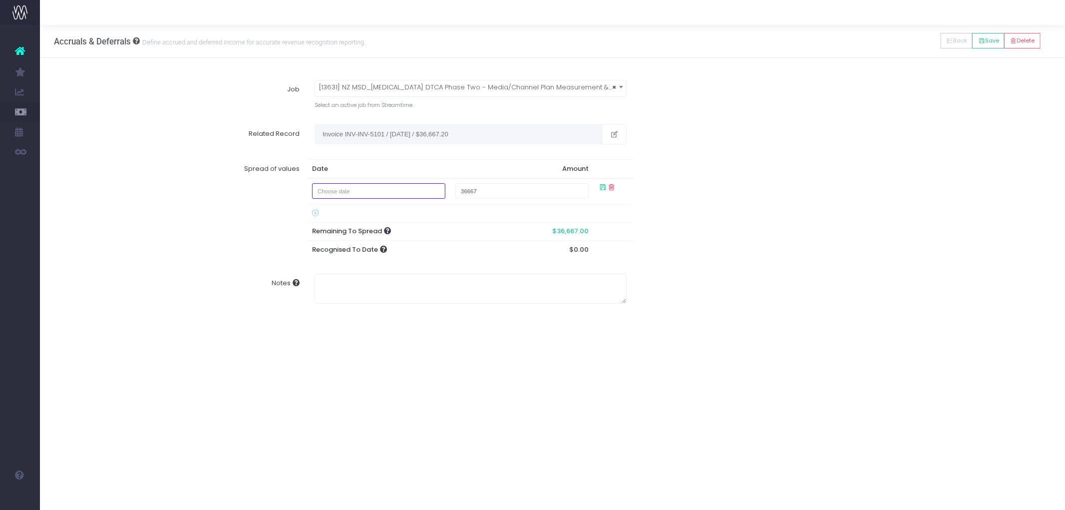
click at [413, 185] on input "text" at bounding box center [379, 190] width 134 height 15
click at [413, 296] on td "31" at bounding box center [412, 300] width 17 height 15
type input "October 31, 2025"
type input "18333.60"
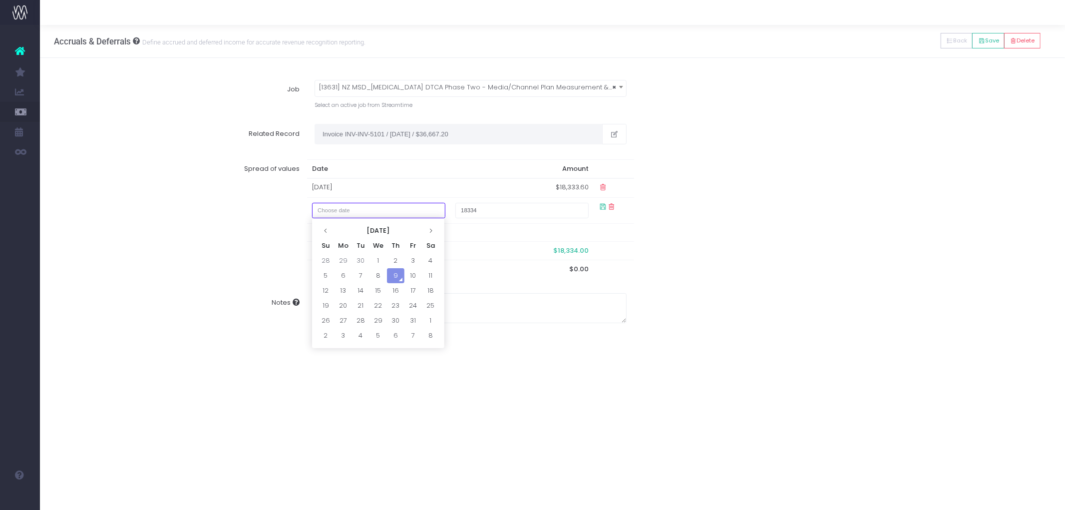
click at [397, 207] on input "text" at bounding box center [379, 210] width 134 height 15
click at [430, 321] on td "1" at bounding box center [430, 320] width 17 height 15
type input "November 1, 2025"
type input "-9166.06"
click at [598, 207] on icon at bounding box center [602, 206] width 8 height 8
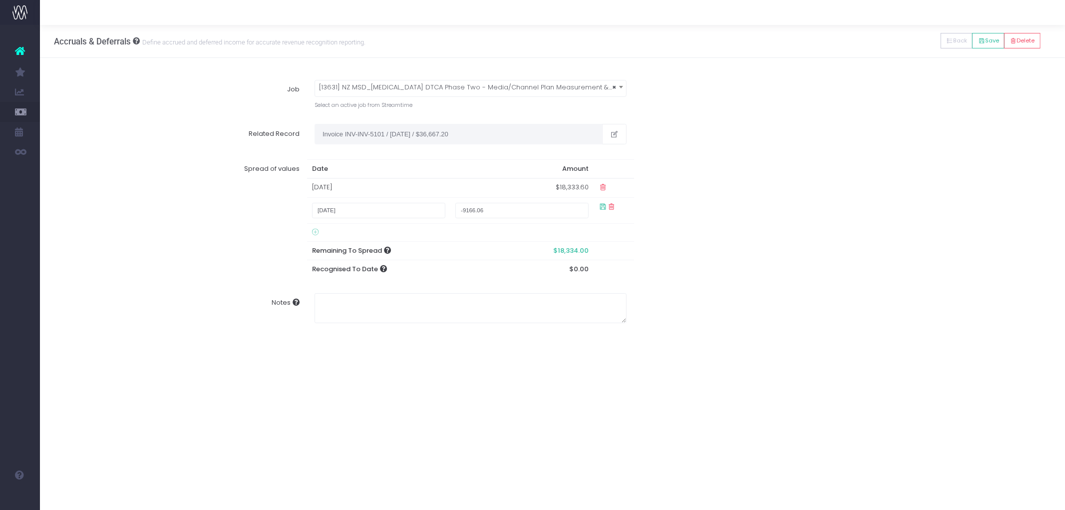
click at [598, 206] on icon at bounding box center [602, 206] width 8 height 8
drag, startPoint x: 556, startPoint y: 210, endPoint x: 426, endPoint y: 211, distance: 130.8
click at [426, 211] on tr "November 1, 2025 -9166.06" at bounding box center [470, 210] width 327 height 25
click at [523, 210] on input "-9166.06" at bounding box center [522, 210] width 134 height 15
drag, startPoint x: 495, startPoint y: 210, endPoint x: 446, endPoint y: 210, distance: 48.9
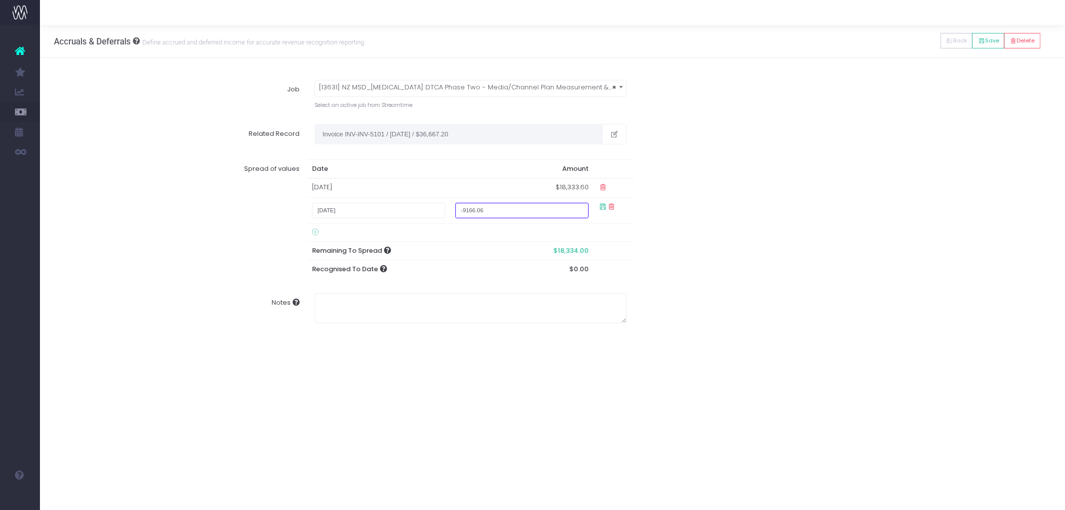
click at [446, 210] on tr "November 1, 2025 -9166.06" at bounding box center [470, 210] width 327 height 25
type input "9166.45"
click at [395, 208] on td "01 Nov 2025" at bounding box center [378, 207] width 143 height 19
click at [392, 200] on td "01 Nov 2025" at bounding box center [378, 207] width 143 height 19
click at [605, 205] on icon at bounding box center [602, 207] width 8 height 8
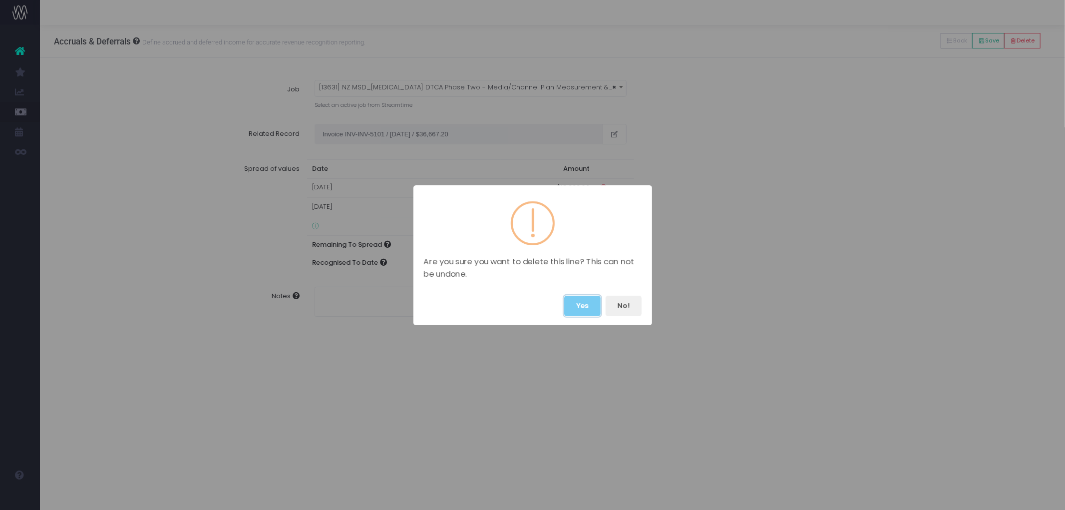
click at [587, 308] on button "Yes" at bounding box center [582, 305] width 36 height 20
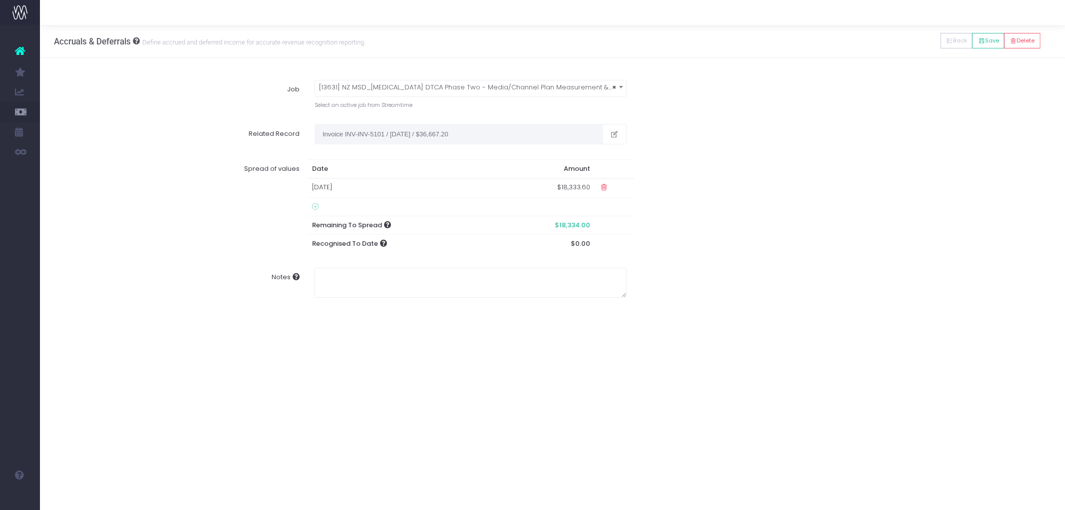
click at [313, 203] on icon at bounding box center [315, 207] width 6 height 8
click at [336, 209] on input "text" at bounding box center [379, 210] width 134 height 15
click at [434, 228] on th at bounding box center [430, 230] width 17 height 15
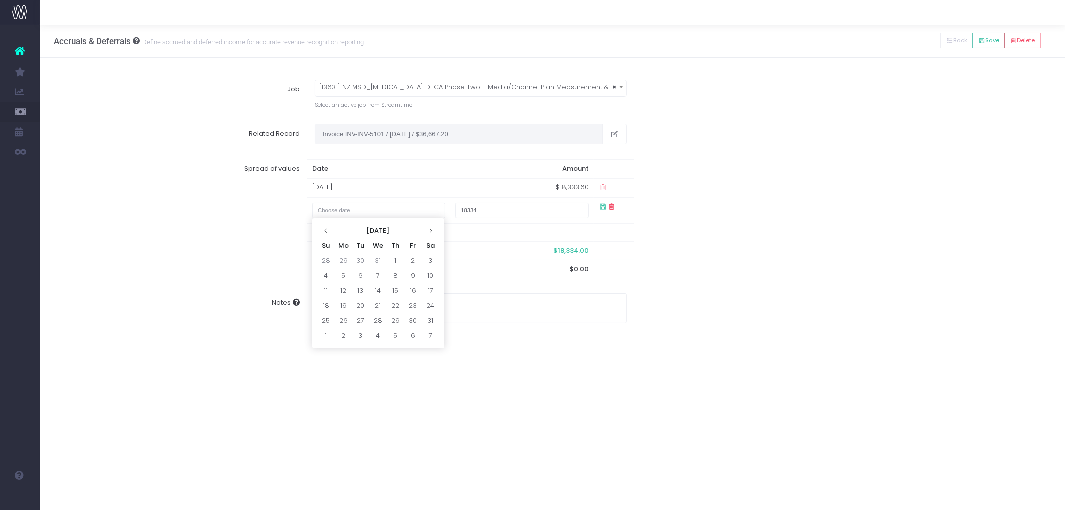
click at [434, 228] on th at bounding box center [430, 230] width 17 height 15
click at [322, 276] on td "1" at bounding box center [325, 275] width 17 height 15
type input "March 1, 2026"
type input "9166.45"
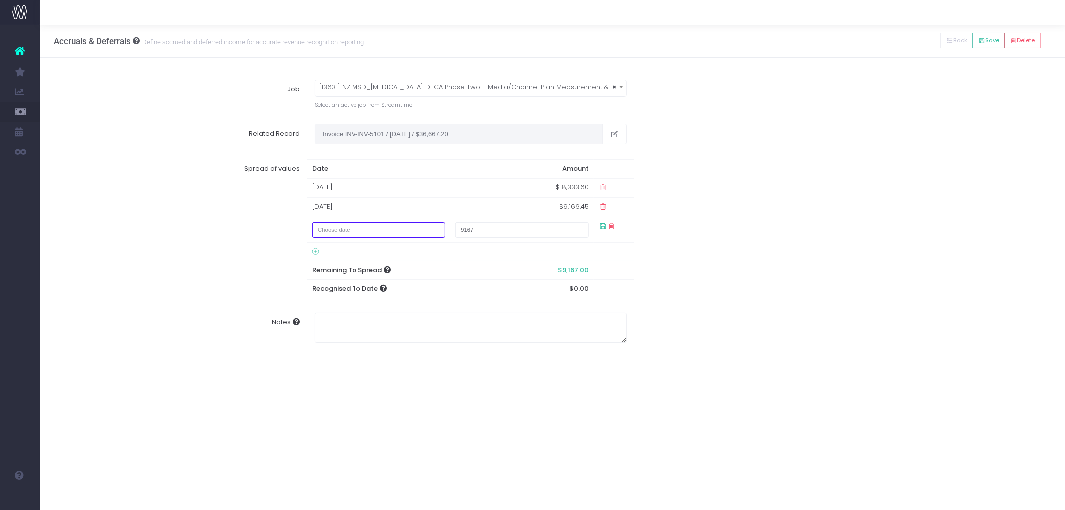
click at [389, 230] on input "text" at bounding box center [379, 229] width 134 height 15
click at [433, 247] on icon at bounding box center [430, 249] width 5 height 5
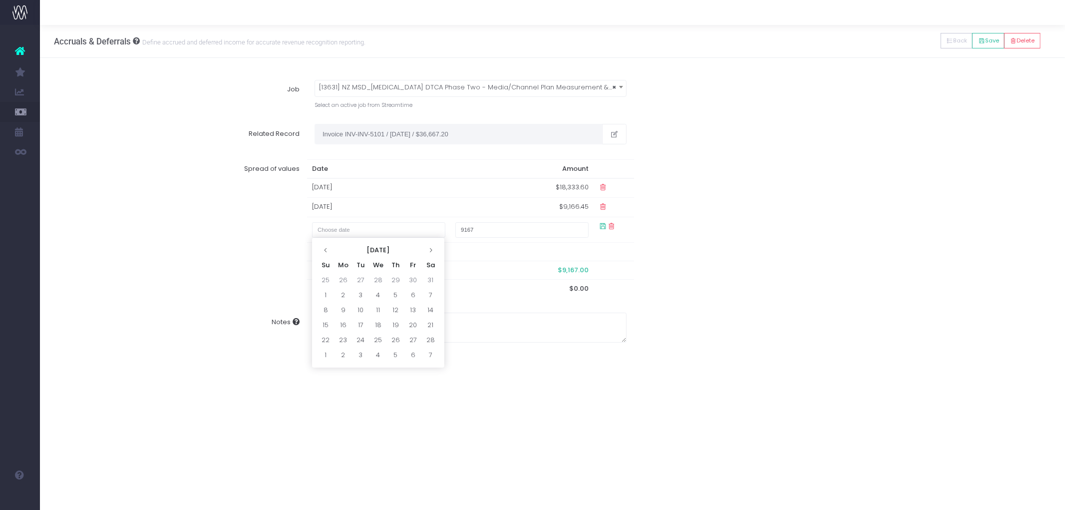
click at [433, 247] on icon at bounding box center [430, 249] width 5 height 5
click at [416, 275] on td "1" at bounding box center [412, 279] width 17 height 15
type input "May 1, 2026"
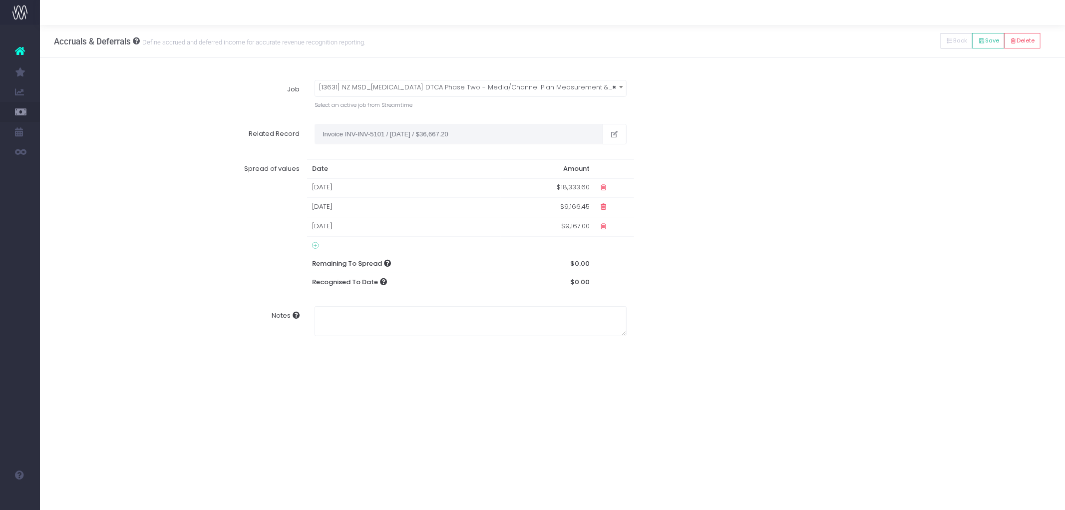
click at [760, 281] on div "Spread of values Date Amount 31 Oct 2025 $18,333.60 01 Mar 2026 $9,166.45 01 Ma…" at bounding box center [552, 225] width 1011 height 147
click at [843, 40] on button "Save" at bounding box center [988, 40] width 32 height 15
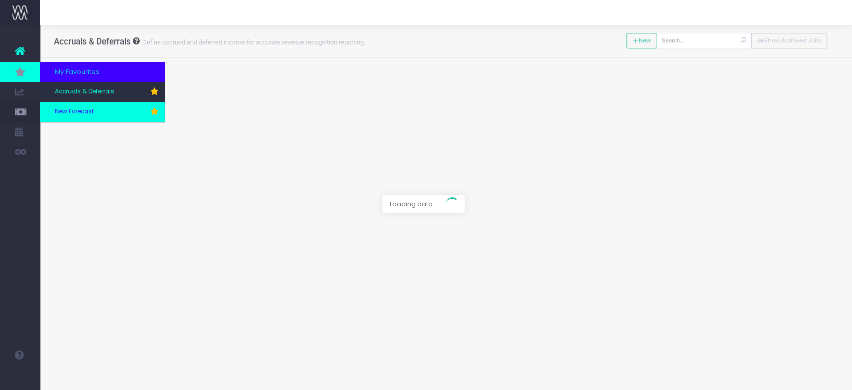
click at [71, 118] on link "New Forecast" at bounding box center [102, 112] width 125 height 20
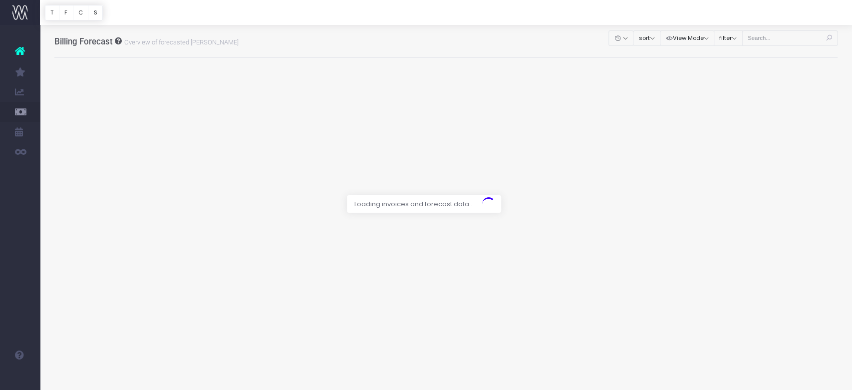
click at [781, 41] on div at bounding box center [426, 195] width 852 height 390
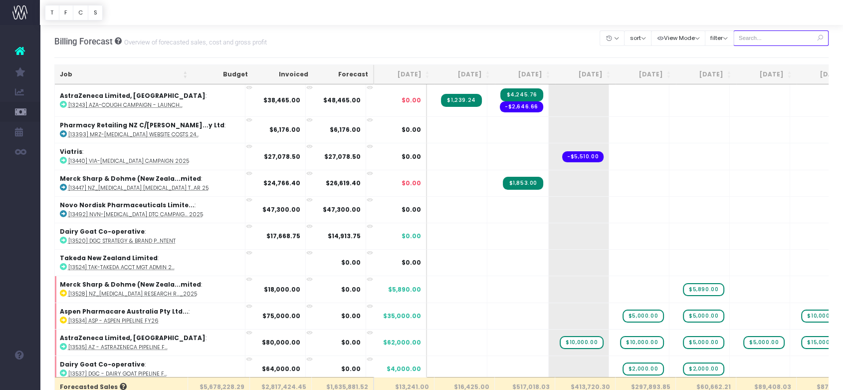
click at [775, 35] on input "text" at bounding box center [782, 37] width 96 height 15
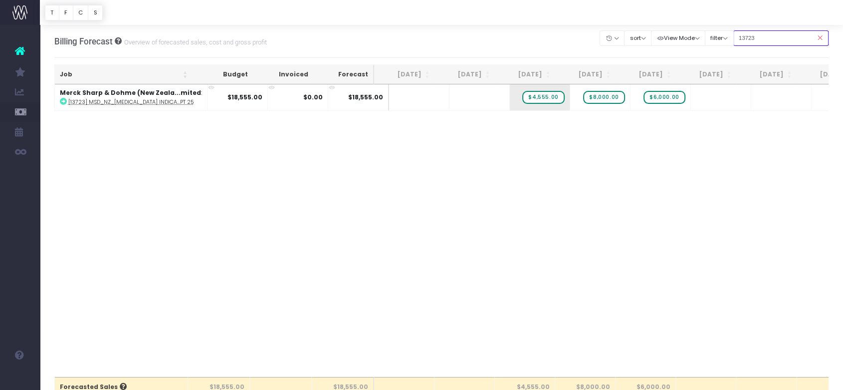
click at [777, 33] on input "13723" at bounding box center [782, 37] width 96 height 15
drag, startPoint x: 762, startPoint y: 39, endPoint x: 691, endPoint y: 37, distance: 70.9
click at [691, 37] on div "Clear Filters Hide Aug 2025 Sep 2025 Oct 2025 Nov 2025 Dec 2025 Jan 2026 Feb 20…" at bounding box center [714, 38] width 229 height 20
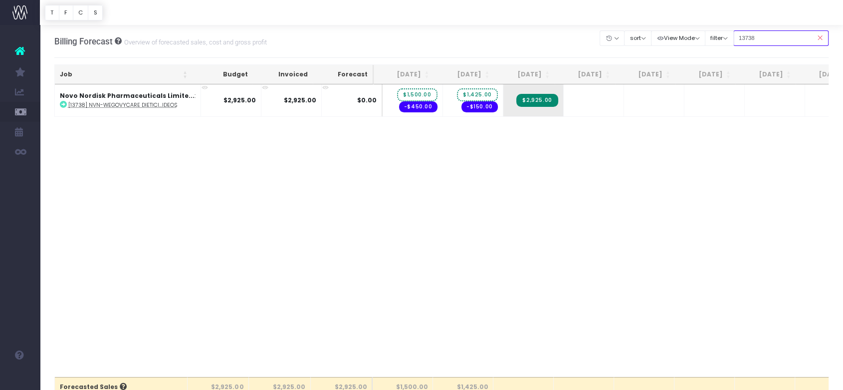
type input "13738"
click at [820, 35] on icon at bounding box center [820, 38] width 17 height 20
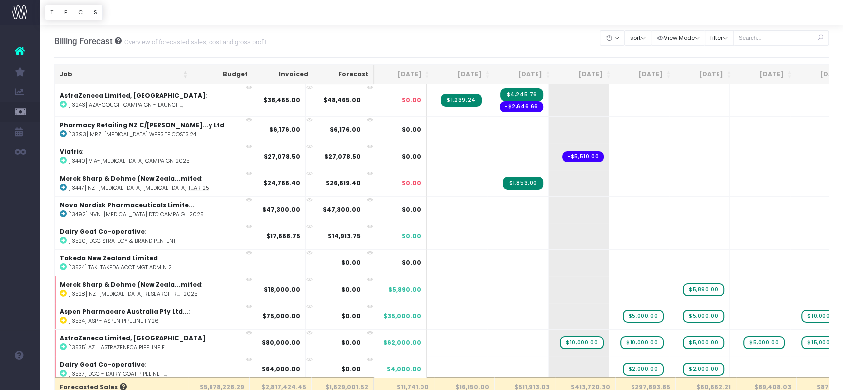
click at [529, 73] on th "Oct 25" at bounding box center [525, 74] width 60 height 19
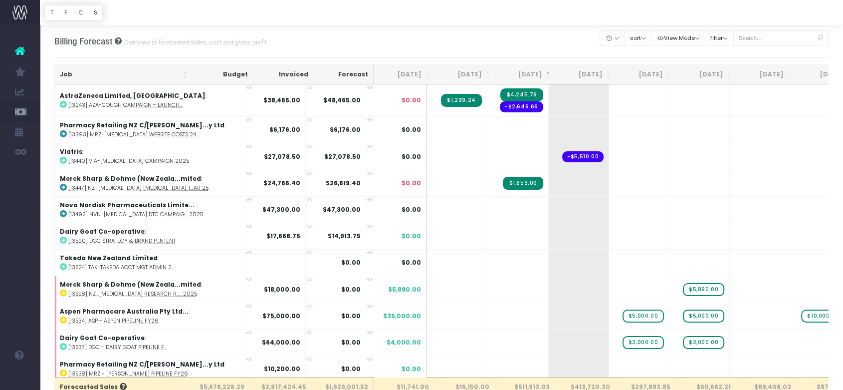
click at [529, 73] on th "[DATE]" at bounding box center [525, 74] width 60 height 19
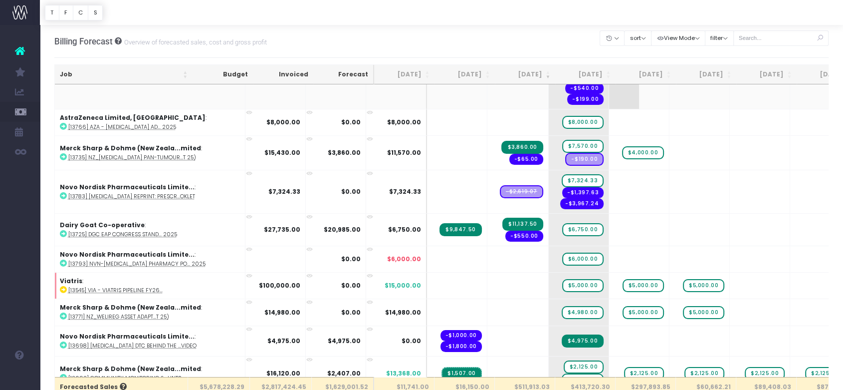
scroll to position [776, 0]
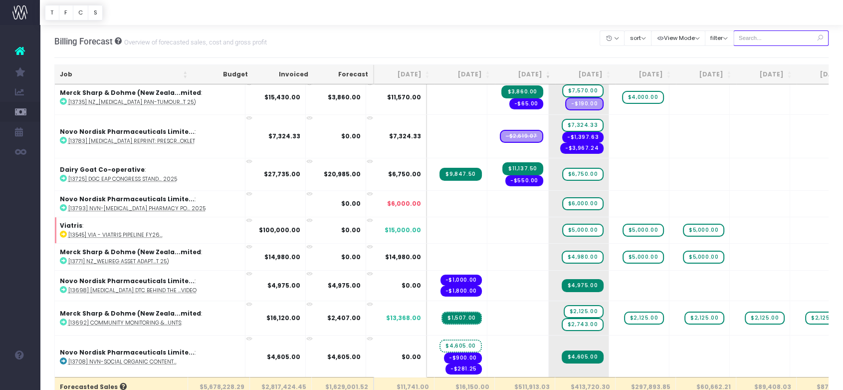
click at [789, 35] on input "text" at bounding box center [782, 37] width 96 height 15
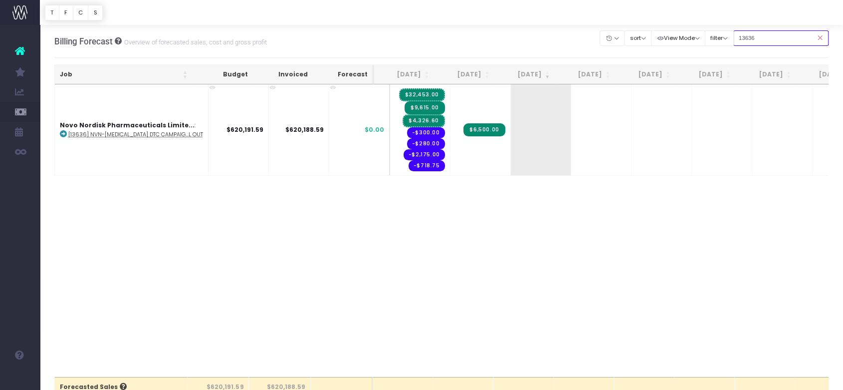
scroll to position [0, 0]
click at [472, 132] on span "$6,500.00" at bounding box center [484, 129] width 41 height 13
drag, startPoint x: 789, startPoint y: 40, endPoint x: 721, endPoint y: 39, distance: 68.4
click at [721, 39] on div "Clear Filters Hide [DATE] [DATE] [DATE] [DATE] [DATE] [DATE] [DATE] [DATE] [DAT…" at bounding box center [714, 38] width 229 height 20
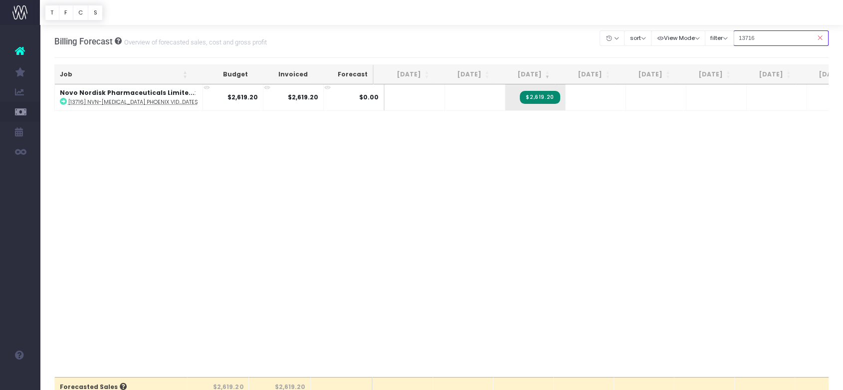
drag, startPoint x: 778, startPoint y: 35, endPoint x: 651, endPoint y: 24, distance: 127.2
click at [670, 29] on div "Clear Filters Hide [DATE] [DATE] [DATE] [DATE] [DATE] [DATE] [DATE] [DATE] [DAT…" at bounding box center [714, 38] width 229 height 20
paste input "698"
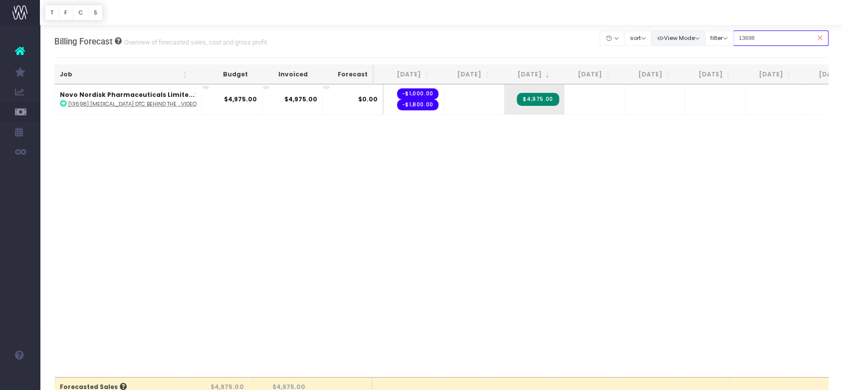
drag, startPoint x: 774, startPoint y: 34, endPoint x: 671, endPoint y: 35, distance: 102.3
click at [672, 35] on div "Clear Filters Hide [DATE] [DATE] [DATE] [DATE] [DATE] [DATE] [DATE] [DATE] [DAT…" at bounding box center [714, 38] width 229 height 20
paste input "https://essenceagency.app.streamtime.net/#invoices/1482126"
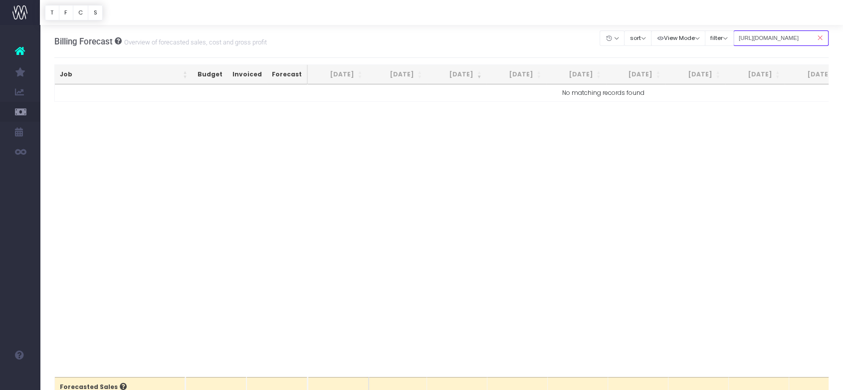
click at [751, 41] on input "https://essenceagency.app.streamtime.net/#invoices/1482126" at bounding box center [782, 37] width 96 height 15
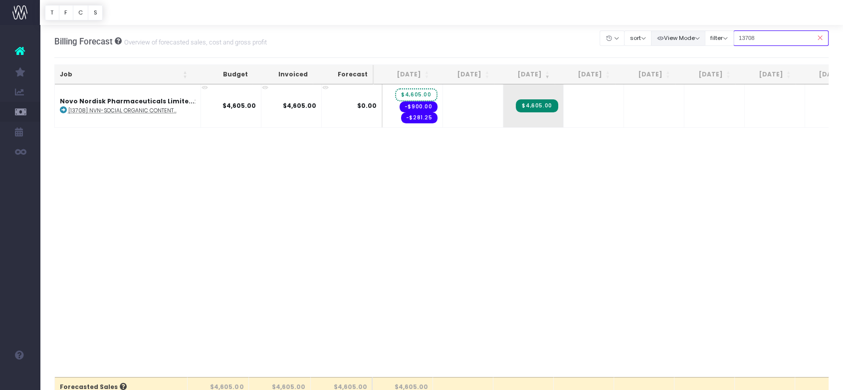
drag, startPoint x: 773, startPoint y: 38, endPoint x: 680, endPoint y: 30, distance: 92.6
click at [680, 30] on div "Clear Filters Hide [DATE] [DATE] [DATE] [DATE] [DATE] [DATE] [DATE] [DATE] [DAT…" at bounding box center [714, 38] width 229 height 20
paste input "56"
type input "13756"
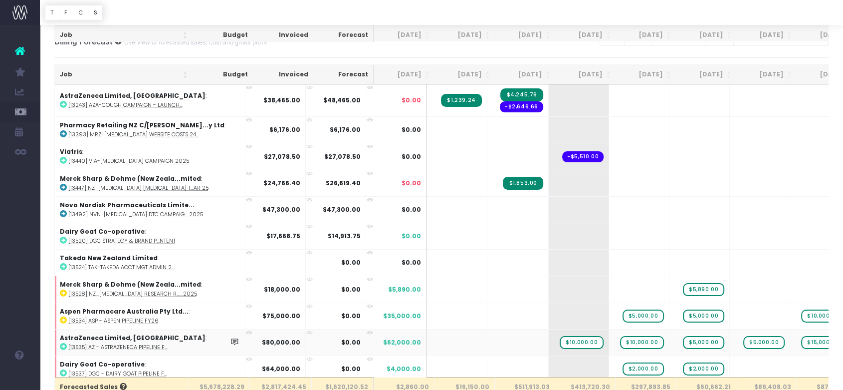
scroll to position [277, 0]
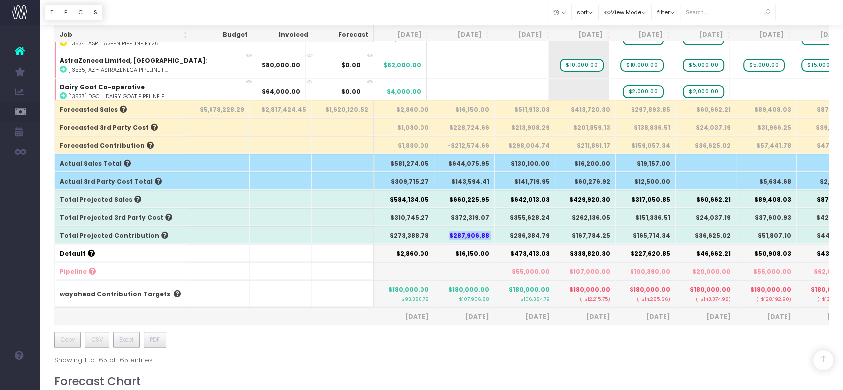
drag, startPoint x: 478, startPoint y: 237, endPoint x: 496, endPoint y: 239, distance: 18.0
click at [496, 239] on tr "Total Projected Contribution $273,388.78 $287,906.88 $286,384.79 $167,784.25 $1…" at bounding box center [637, 235] width 1165 height 18
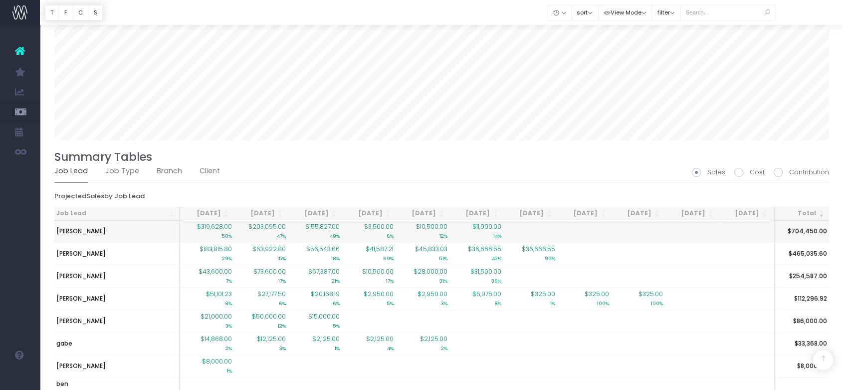
scroll to position [779, 0]
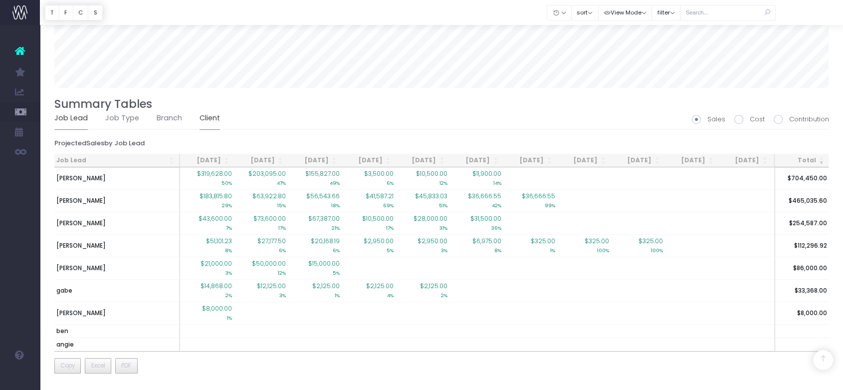
click at [200, 107] on link "Client" at bounding box center [210, 118] width 20 height 23
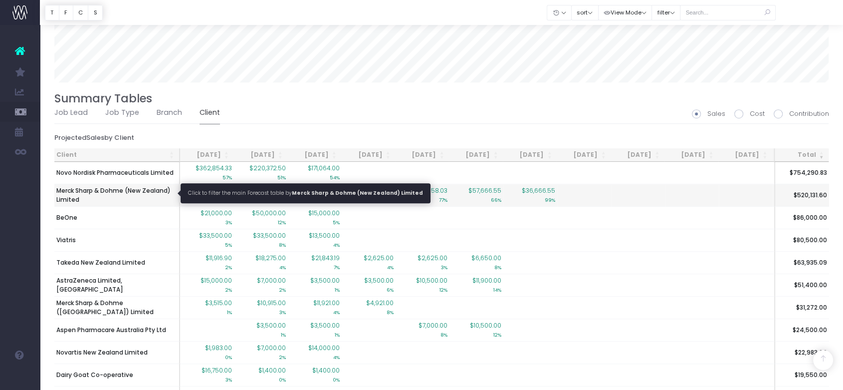
click at [124, 187] on span "Merck Sharp & Dohme (New Zealand) Limited" at bounding box center [116, 195] width 121 height 18
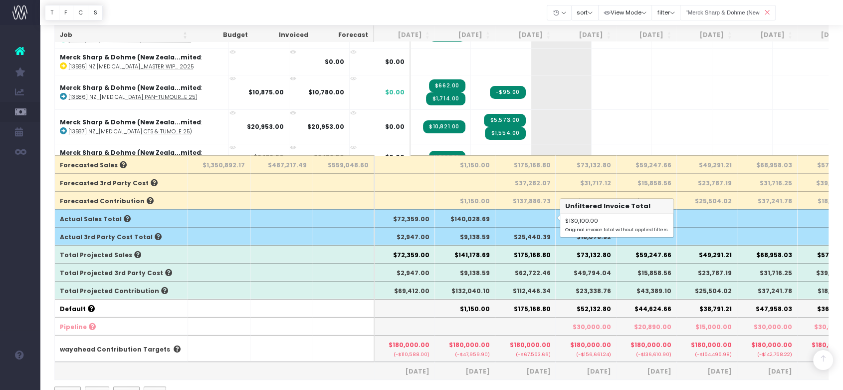
scroll to position [0, 0]
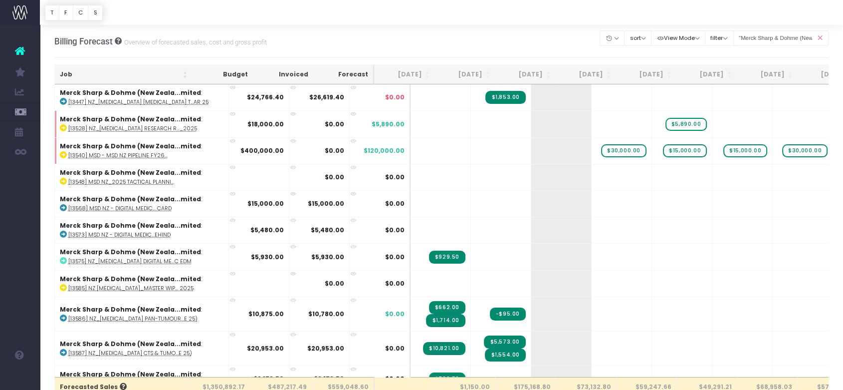
click at [479, 78] on th "[DATE]" at bounding box center [465, 74] width 60 height 19
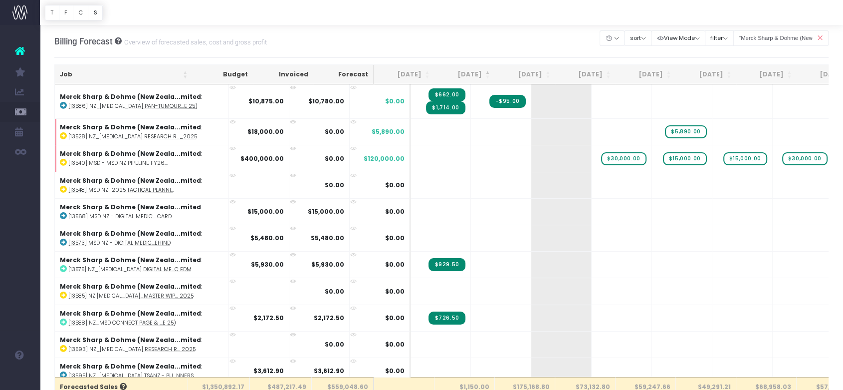
click at [473, 71] on th "[DATE]" at bounding box center [465, 74] width 60 height 19
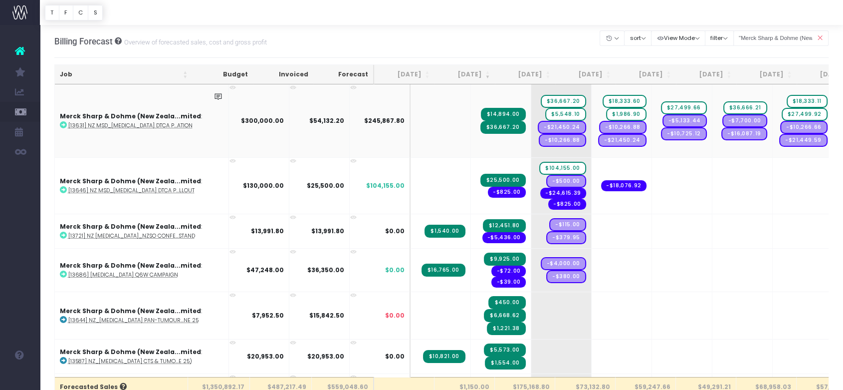
click at [153, 126] on abbr "[13631] NZ MSD_[MEDICAL_DATA] DTCA P...ation" at bounding box center [130, 125] width 124 height 7
click at [163, 187] on abbr "[13646] NZ MSD_[MEDICAL_DATA] DTCA P...llout" at bounding box center [131, 190] width 126 height 7
click at [785, 39] on input ""Merck Sharp & Dohme (New Zealand) Limited"" at bounding box center [782, 37] width 96 height 15
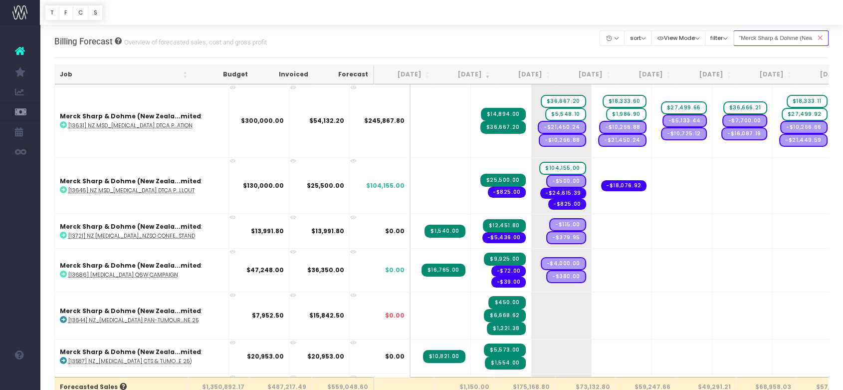
click at [785, 39] on input ""Merck Sharp & Dohme (New Zealand) Limited"" at bounding box center [782, 37] width 96 height 15
type input "13631"
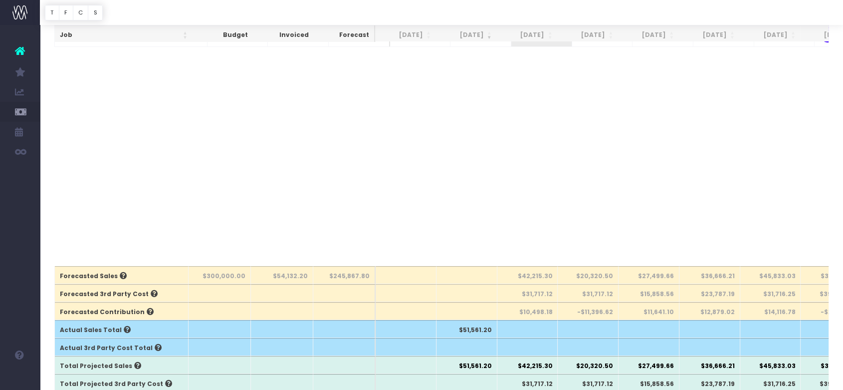
scroll to position [222, 0]
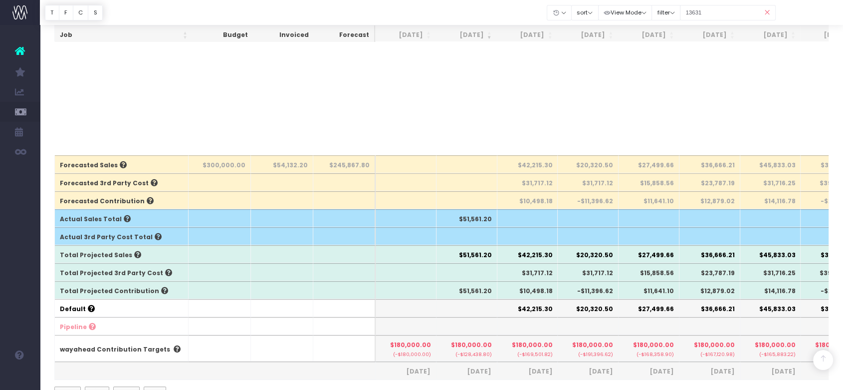
click at [615, 252] on th "$20,320.50" at bounding box center [588, 254] width 61 height 18
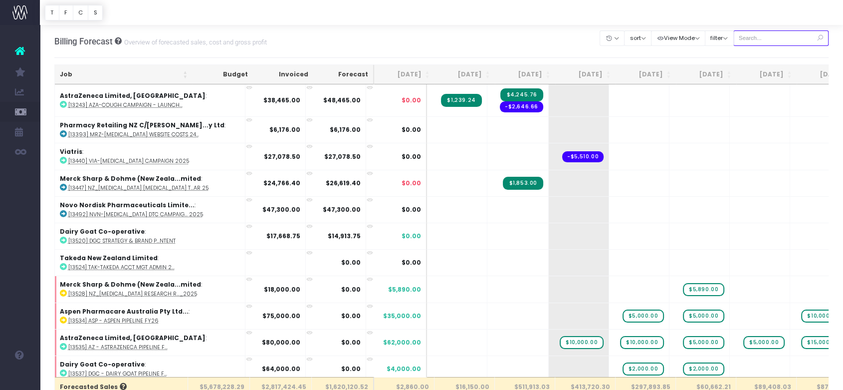
click at [748, 36] on input "text" at bounding box center [782, 37] width 96 height 15
type input "13631"
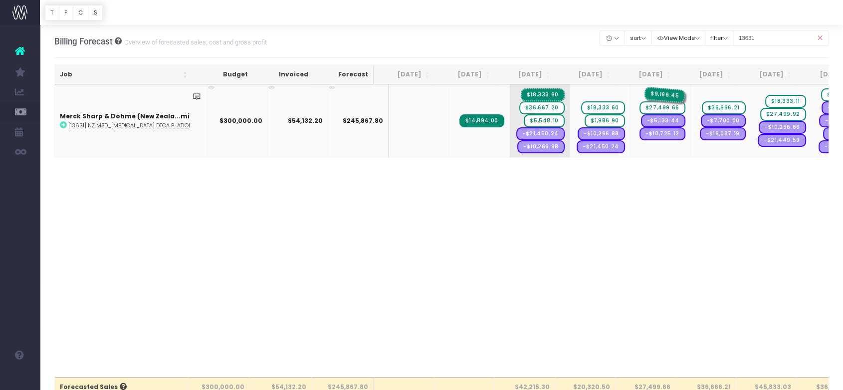
drag, startPoint x: 597, startPoint y: 95, endPoint x: 643, endPoint y: 91, distance: 45.6
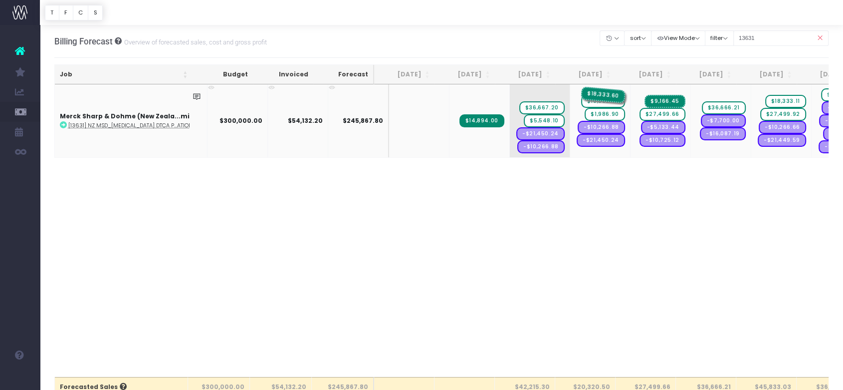
drag, startPoint x: 534, startPoint y: 95, endPoint x: 587, endPoint y: 90, distance: 53.6
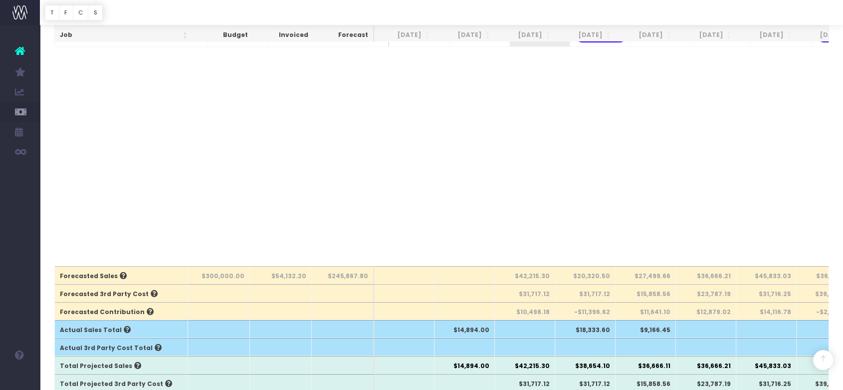
scroll to position [222, 0]
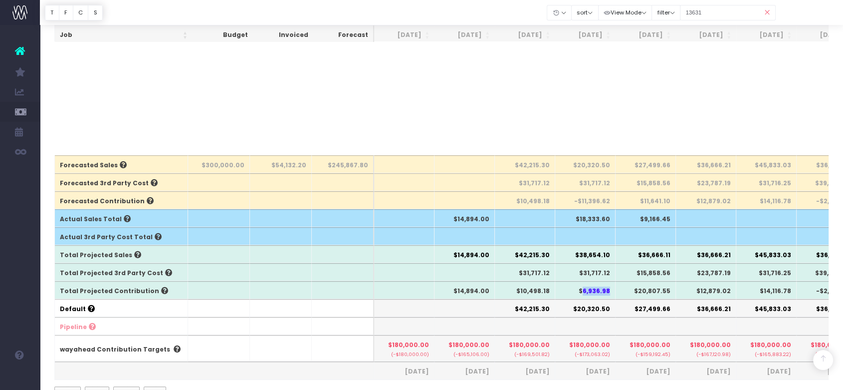
drag, startPoint x: 584, startPoint y: 289, endPoint x: 615, endPoint y: 290, distance: 30.5
click at [615, 290] on th "$6,936.98" at bounding box center [585, 290] width 60 height 18
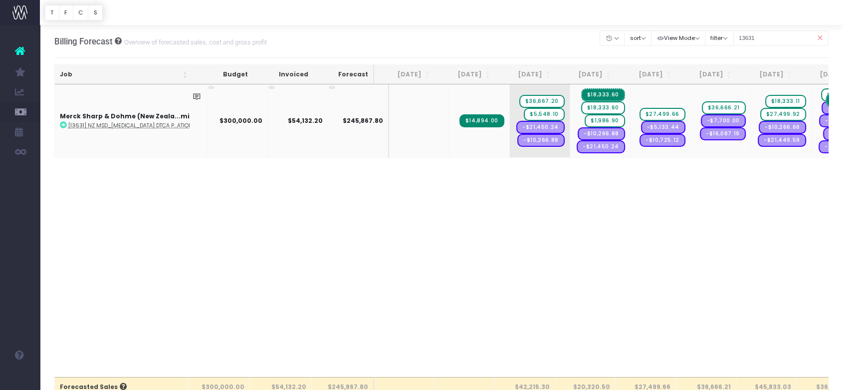
scroll to position [0, 10]
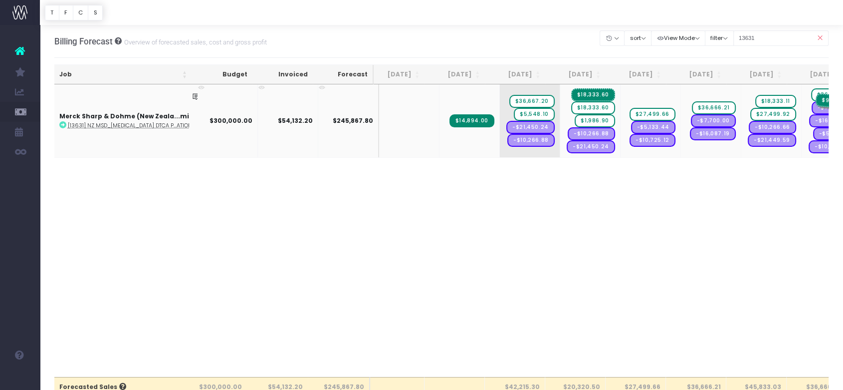
drag, startPoint x: 661, startPoint y: 100, endPoint x: 820, endPoint y: 91, distance: 159.5
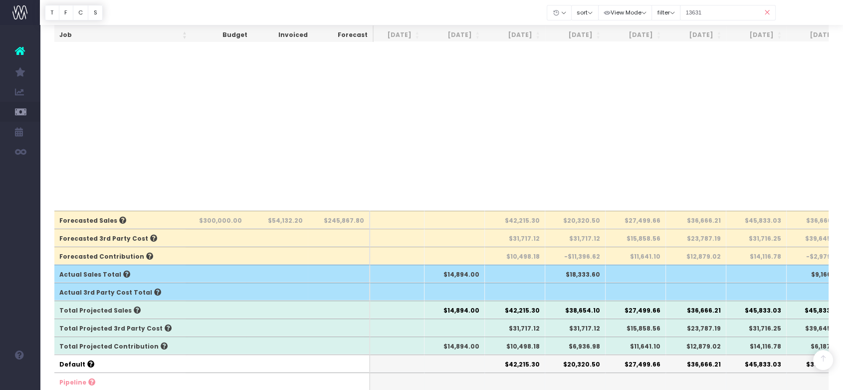
scroll to position [0, 0]
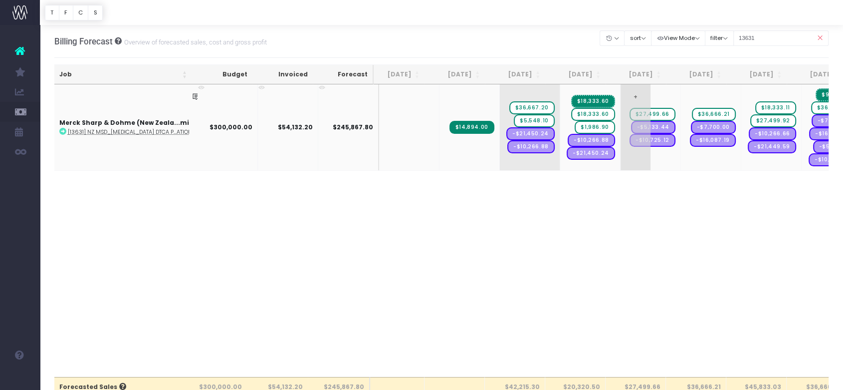
click at [627, 157] on span "+" at bounding box center [636, 127] width 30 height 86
type input "-9166.06"
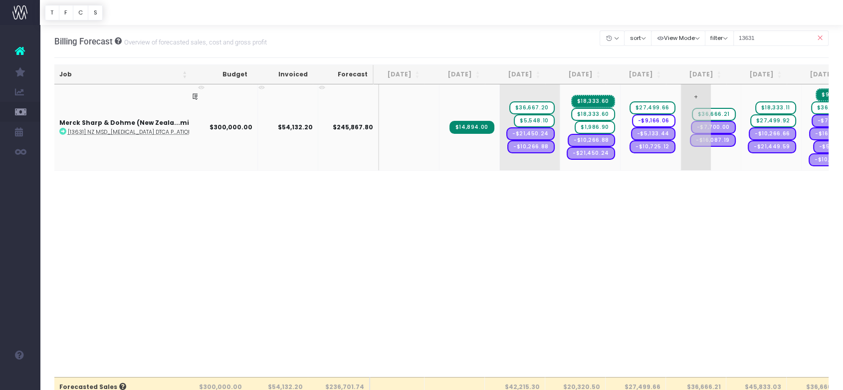
click at [689, 155] on span "+" at bounding box center [696, 127] width 30 height 86
type input "-9166.55"
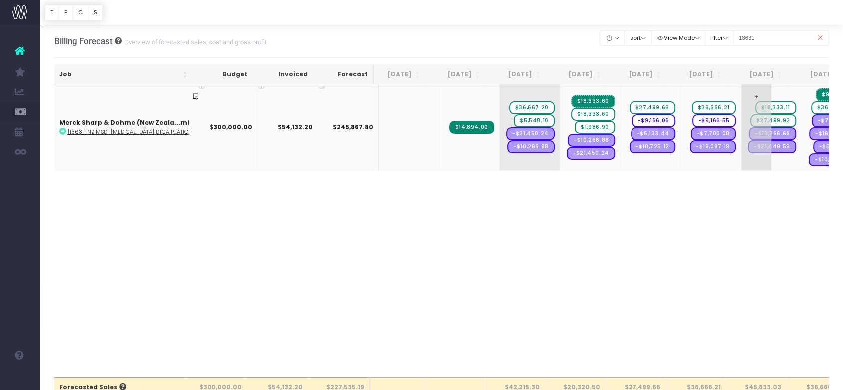
click at [747, 157] on span "+" at bounding box center [757, 127] width 30 height 86
type input "-9166.82"
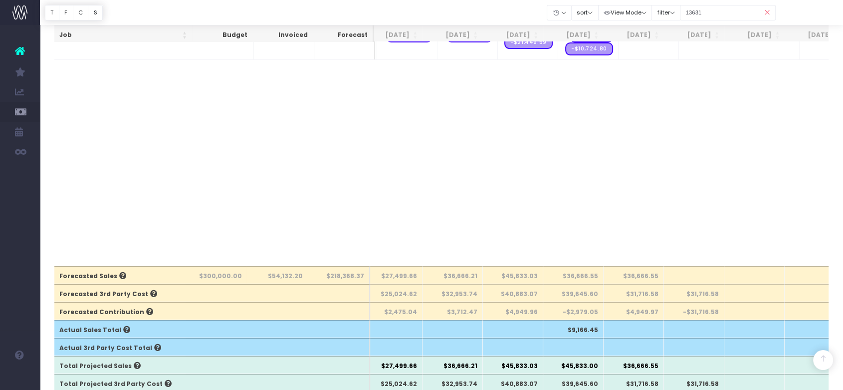
scroll to position [166, 0]
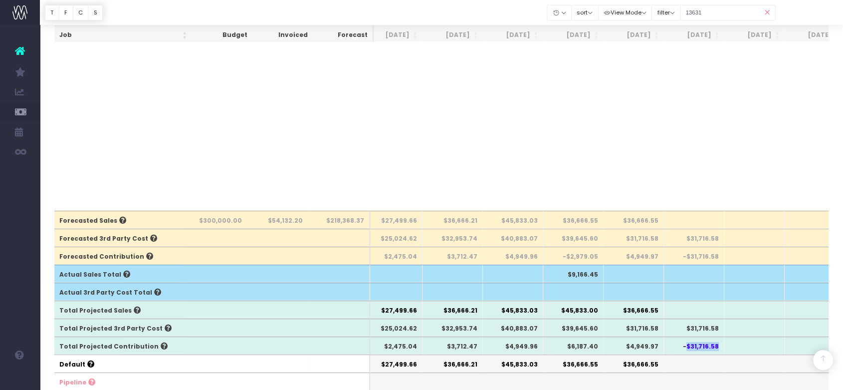
drag, startPoint x: 689, startPoint y: 346, endPoint x: 725, endPoint y: 347, distance: 35.9
click at [725, 347] on tr "Total Projected Contribution $14,894.00 $10,498.18 $6,936.98 $2,475.04 $3,712.4…" at bounding box center [383, 345] width 1165 height 18
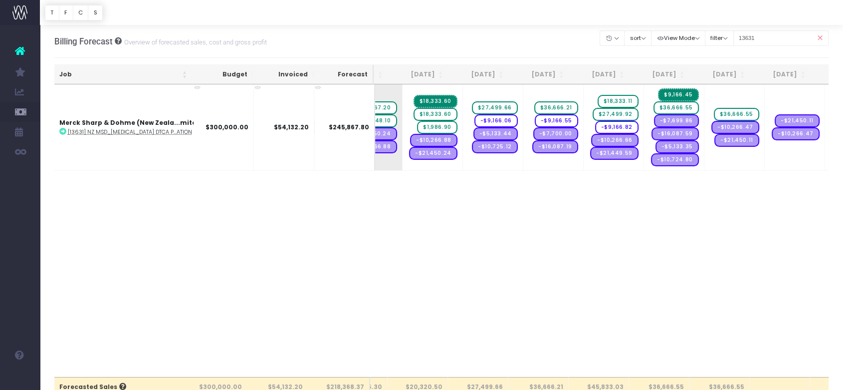
scroll to position [0, 116]
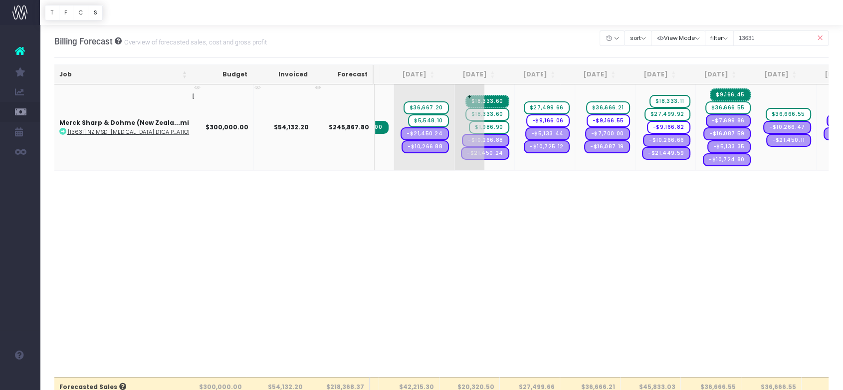
click at [478, 103] on span "$18,333.60" at bounding box center [488, 101] width 44 height 13
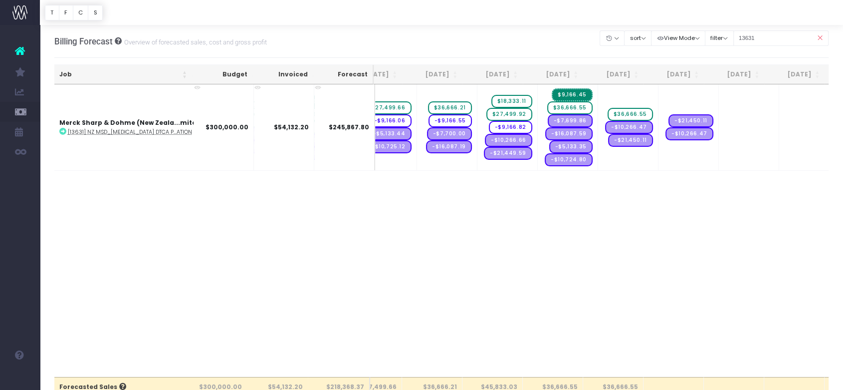
scroll to position [0, 333]
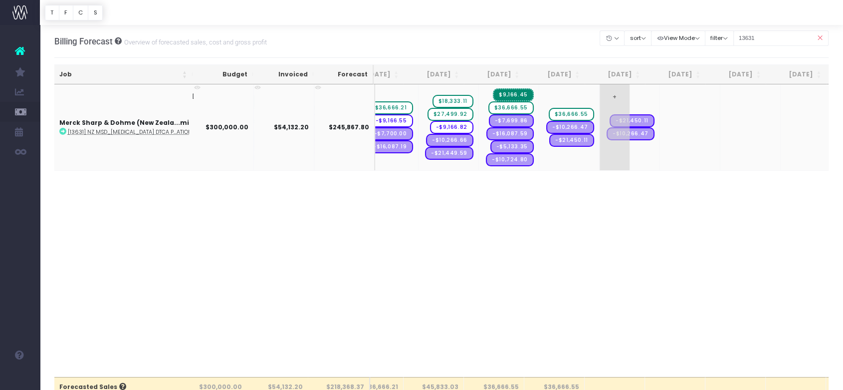
click at [602, 147] on span "+" at bounding box center [615, 127] width 30 height 86
type input "27500"
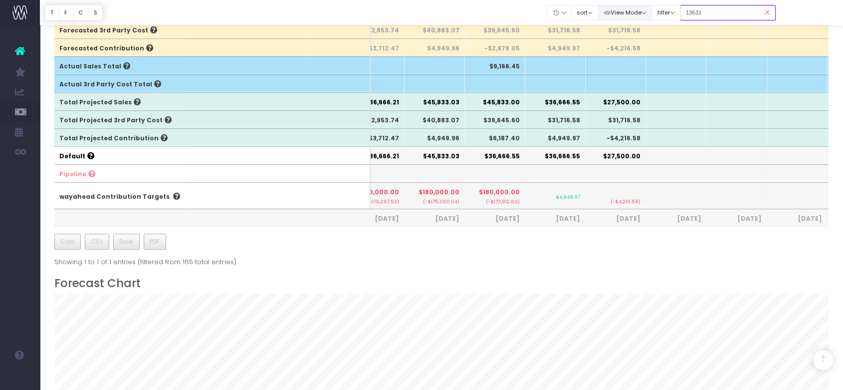
drag, startPoint x: 724, startPoint y: 14, endPoint x: 631, endPoint y: 7, distance: 93.1
click at [631, 7] on div "Clear Filters Hide Aug 2025 Sep 2025 Oct 2025 Nov 2025 Dec 2025 Jan 2026 Feb 20…" at bounding box center [661, 12] width 229 height 20
click at [766, 8] on icon at bounding box center [767, 12] width 17 height 20
click at [724, 9] on input "13631" at bounding box center [728, 12] width 96 height 15
click at [766, 8] on icon at bounding box center [767, 12] width 17 height 20
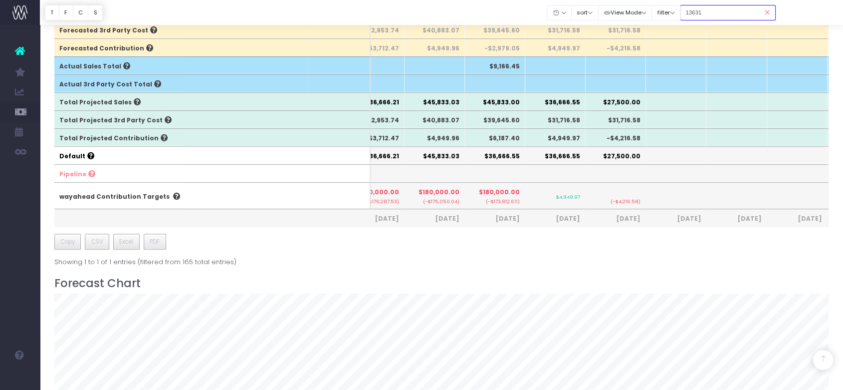
click at [734, 10] on input "13631" at bounding box center [728, 12] width 96 height 15
paste input "13631"
type input "13631"
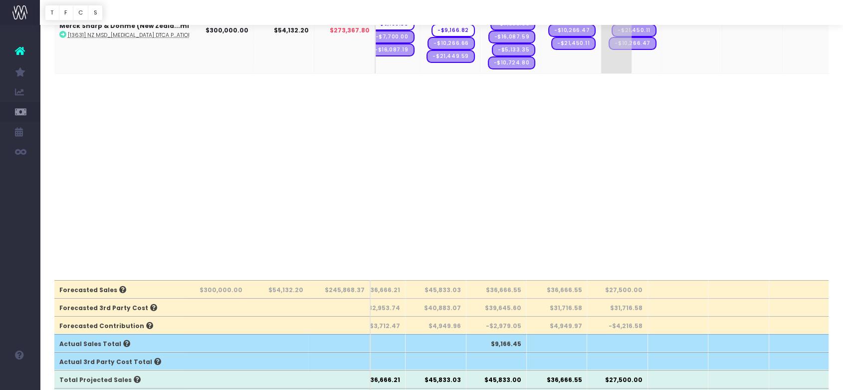
scroll to position [0, 0]
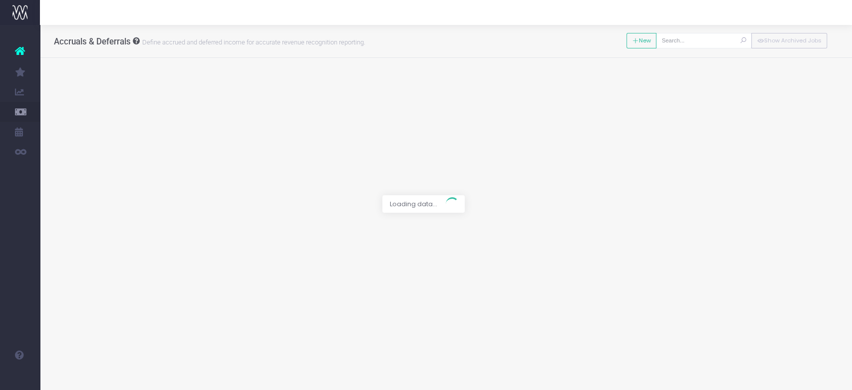
type input "[13631] NZ MSD_[MEDICAL_DATA] DTCA Phase Two - Media/Channel Plan Measurement &…"
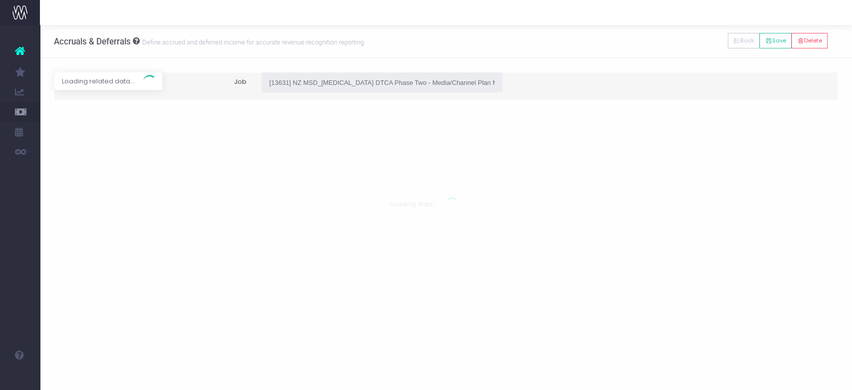
type input "Invoice INV-5101 / [DATE] / $36,667.20"
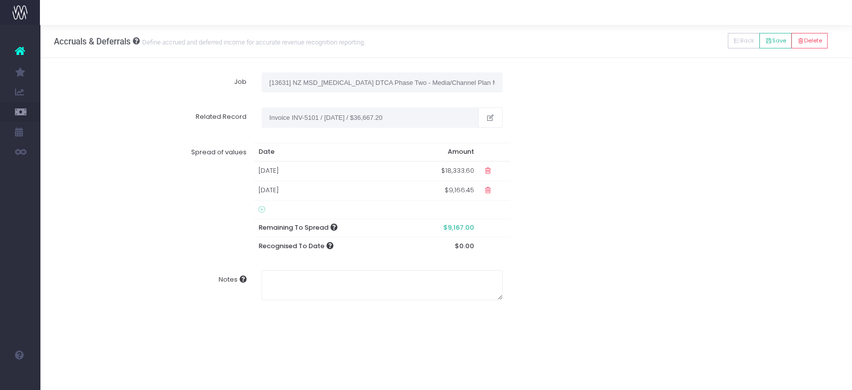
click at [259, 209] on icon at bounding box center [262, 210] width 6 height 8
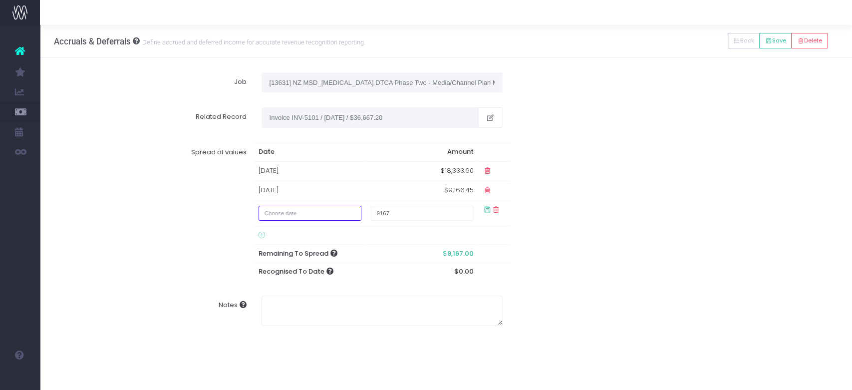
click at [309, 212] on input "text" at bounding box center [310, 213] width 102 height 15
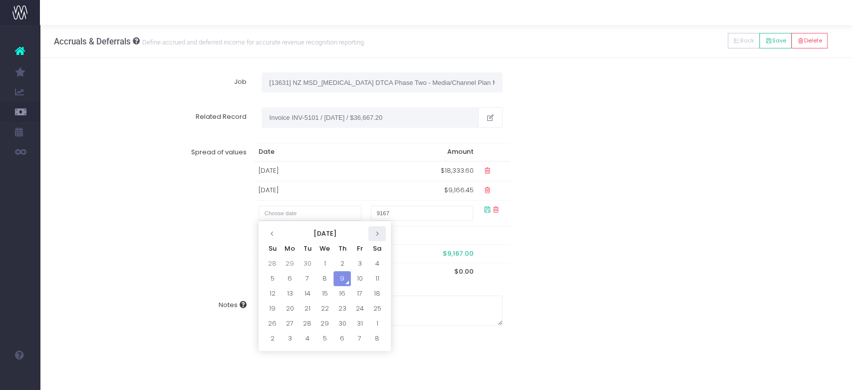
click at [378, 238] on th at bounding box center [376, 233] width 17 height 15
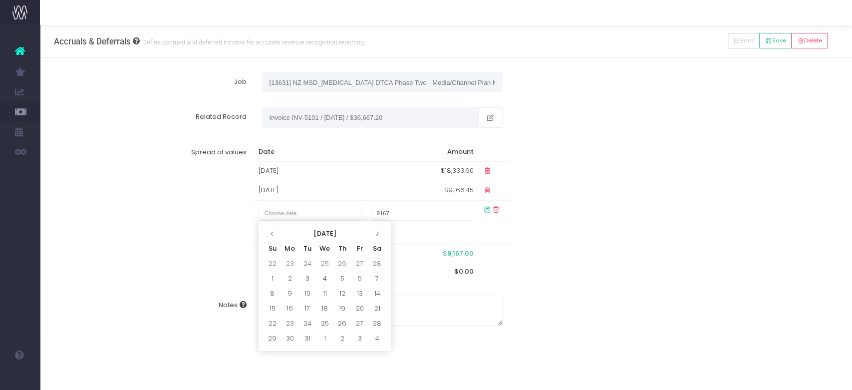
click at [378, 238] on th at bounding box center [376, 233] width 17 height 15
click at [362, 260] on td "1" at bounding box center [359, 263] width 17 height 15
type input "[DATE]"
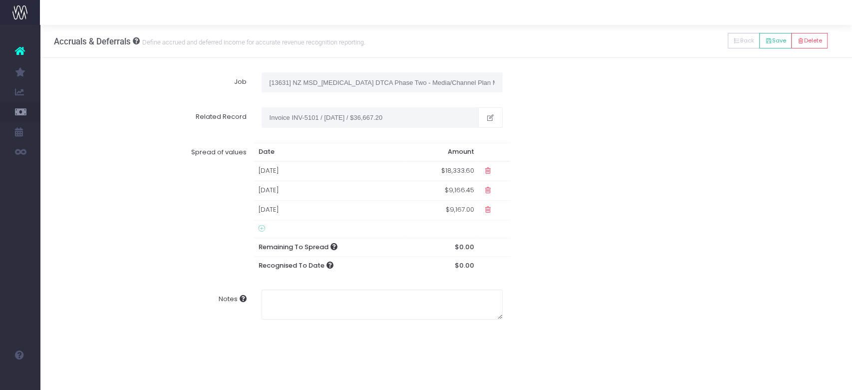
click at [587, 249] on div "Spread of values Date Amount [DATE] $18,333.60 [DATE] $9,166.45 [DATE] $9,167.0…" at bounding box center [446, 208] width 799 height 147
click at [774, 38] on button "Save" at bounding box center [775, 40] width 32 height 15
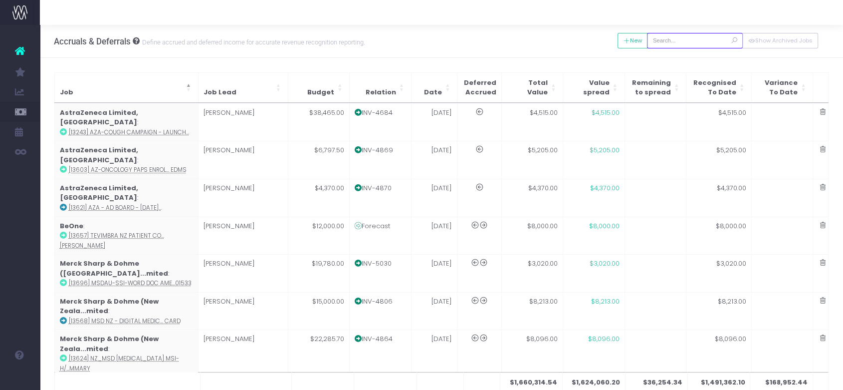
click at [699, 41] on input "text" at bounding box center [695, 40] width 96 height 15
paste input "13631"
type input "13631"
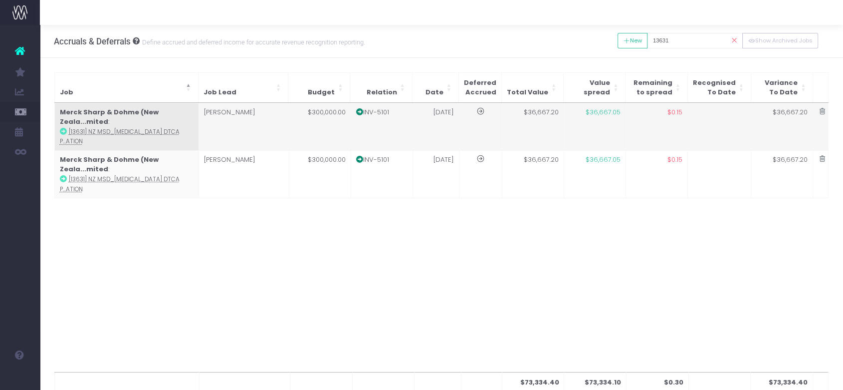
click at [240, 116] on td "[PERSON_NAME]" at bounding box center [244, 126] width 90 height 47
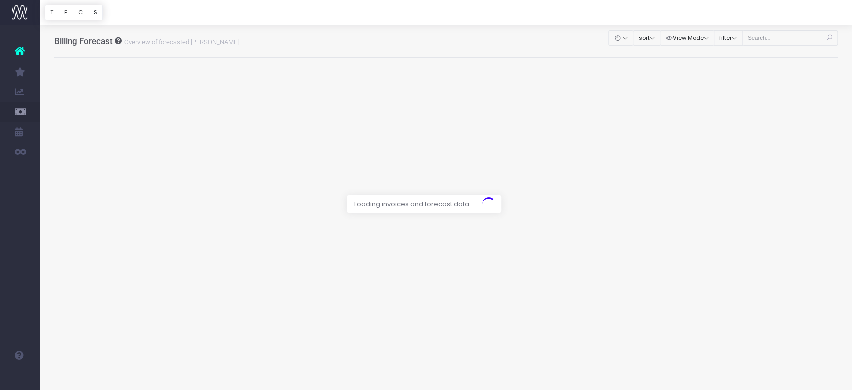
click at [771, 39] on div at bounding box center [426, 195] width 852 height 390
click at [787, 39] on div at bounding box center [426, 195] width 852 height 390
click at [780, 40] on div at bounding box center [426, 195] width 852 height 390
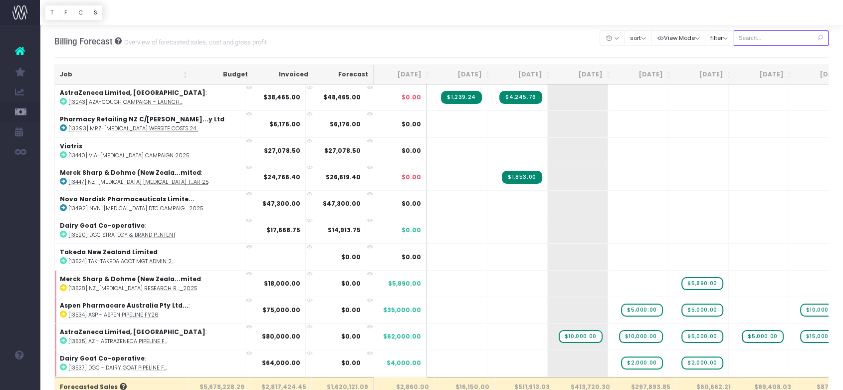
click at [775, 36] on input "text" at bounding box center [782, 37] width 96 height 15
paste input "13631"
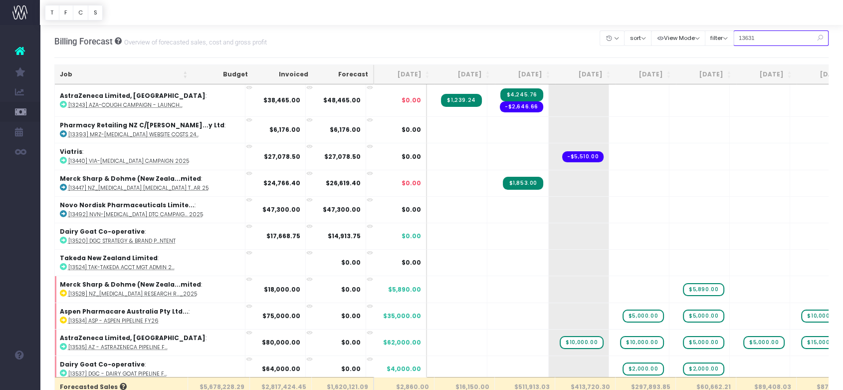
type input "13631"
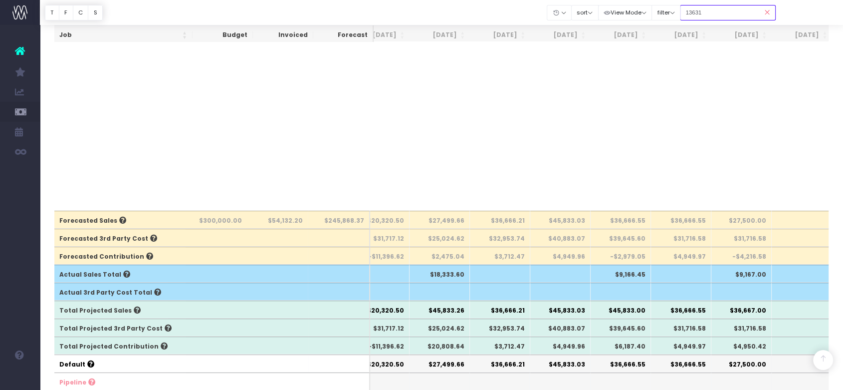
scroll to position [0, 138]
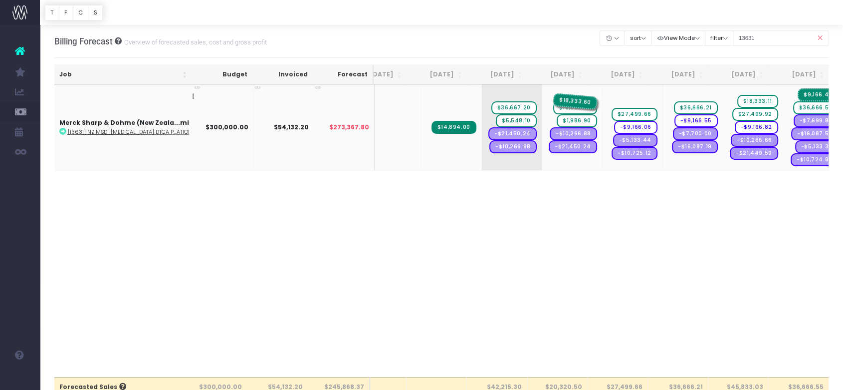
drag, startPoint x: 633, startPoint y: 101, endPoint x: 568, endPoint y: 98, distance: 65.5
